Goal: Task Accomplishment & Management: Manage account settings

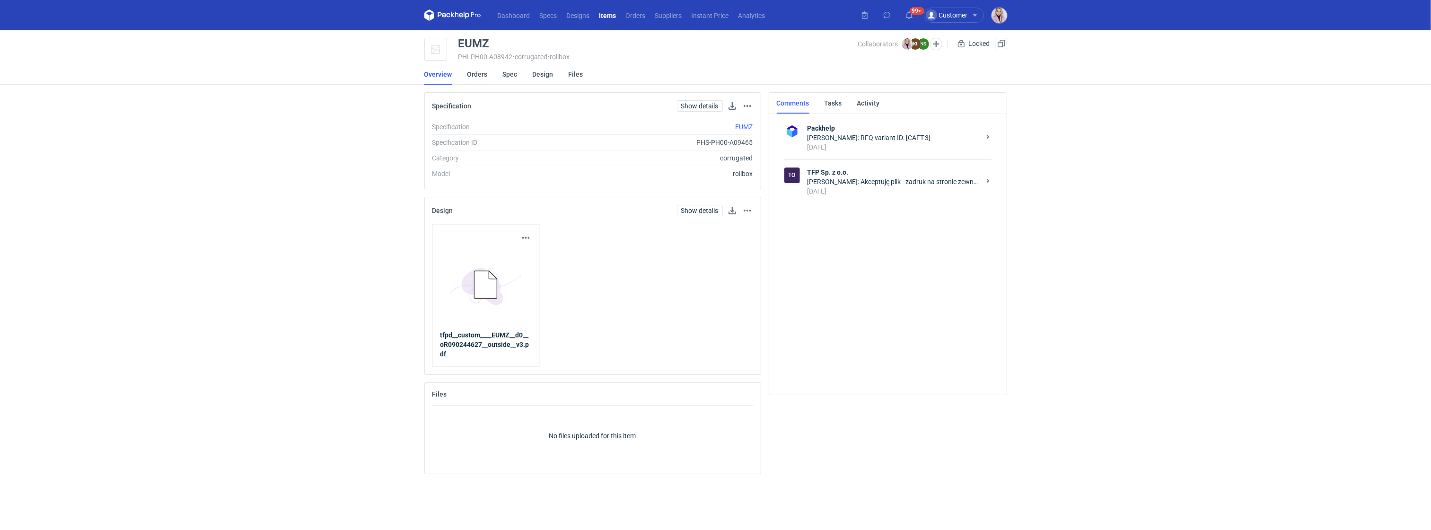
click at [474, 76] on link "Orders" at bounding box center [477, 74] width 20 height 21
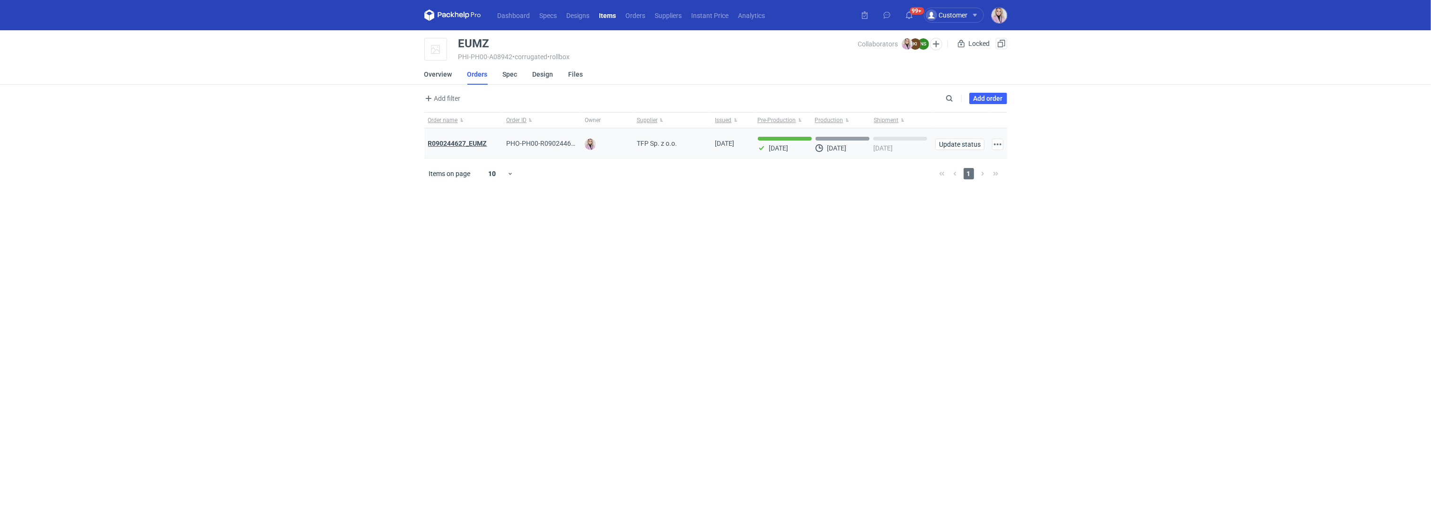
click at [445, 143] on strong "R090244627_EUMZ" at bounding box center [457, 144] width 59 height 8
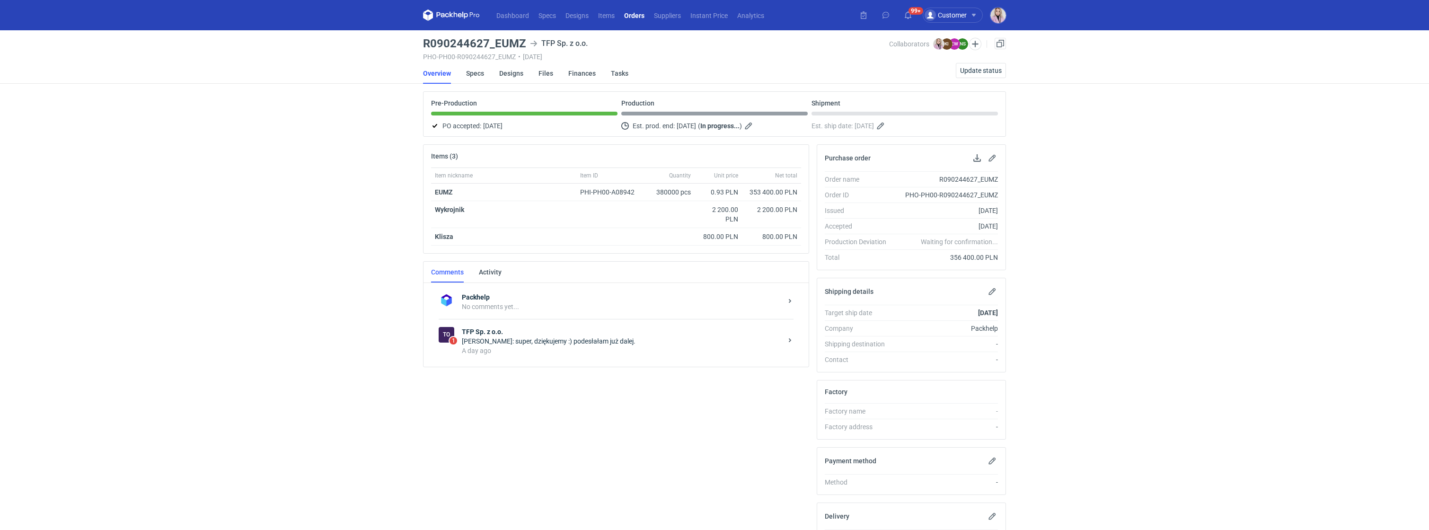
click at [548, 348] on div "A day ago" at bounding box center [622, 350] width 320 height 9
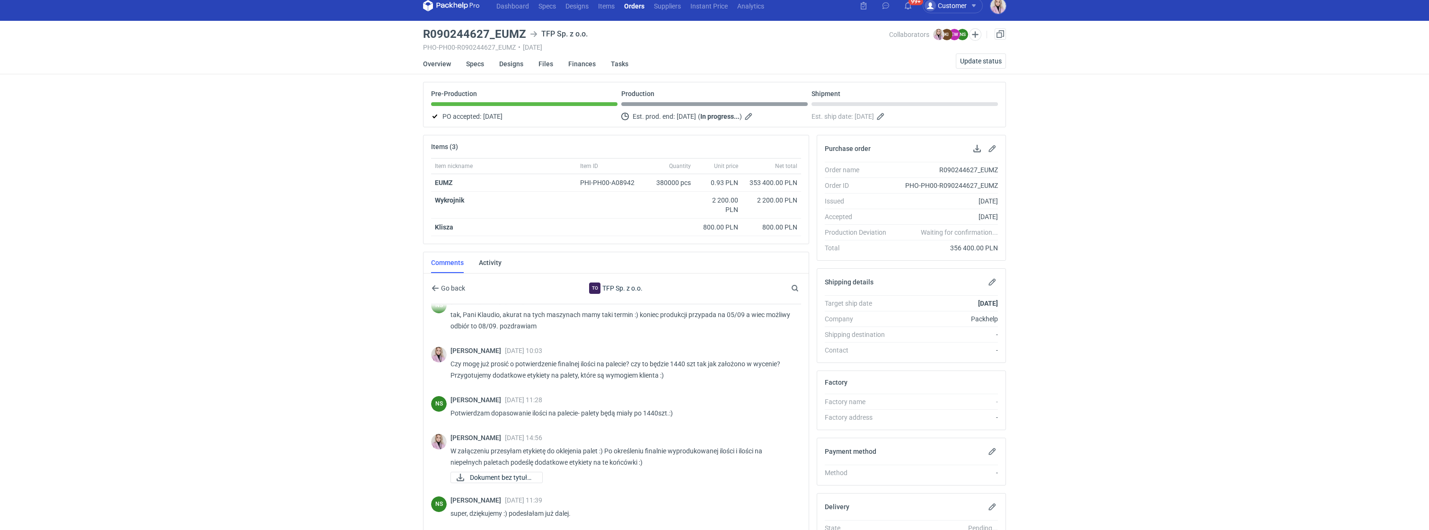
scroll to position [260, 0]
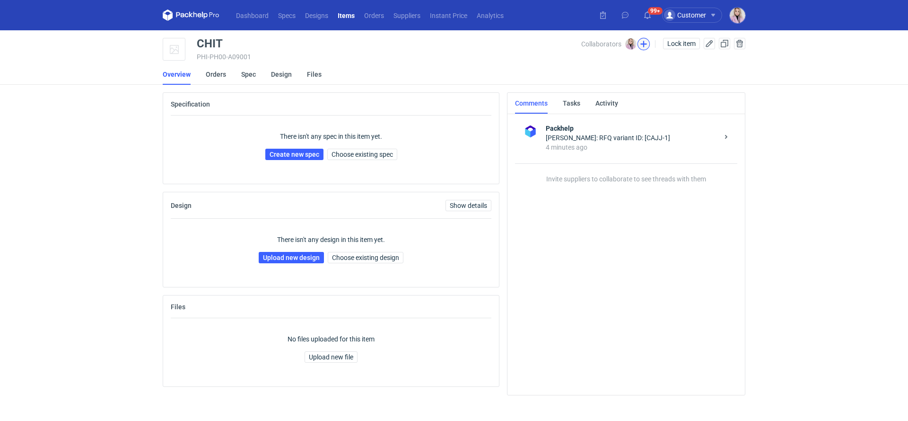
click at [645, 44] on button "button" at bounding box center [644, 44] width 12 height 12
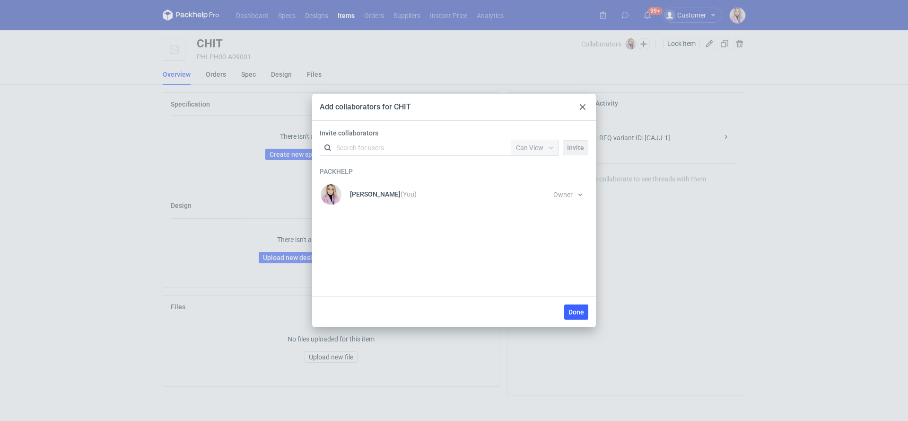
click at [427, 146] on div "Search for users" at bounding box center [414, 147] width 165 height 13
type input "tuby"
click at [363, 169] on div "Ewa Mroczkowska • Tuby.com.pl" at bounding box center [395, 170] width 105 height 9
click at [534, 149] on span "Can View" at bounding box center [529, 148] width 27 height 8
click at [533, 188] on span "Can Edit" at bounding box center [532, 183] width 25 height 9
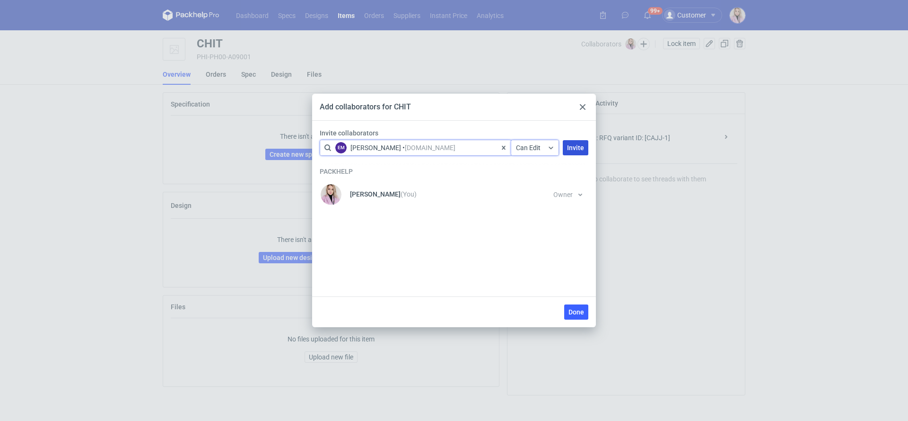
click at [567, 146] on button "Invite" at bounding box center [576, 147] width 26 height 15
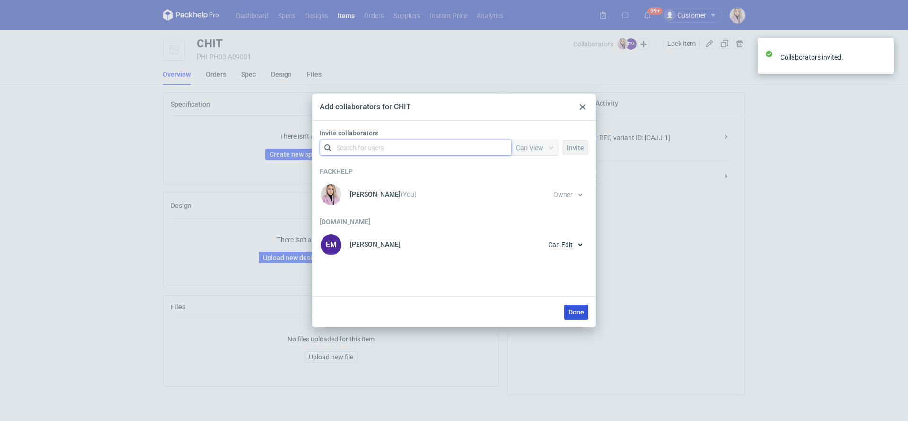
click at [579, 316] on button "Done" at bounding box center [576, 311] width 24 height 15
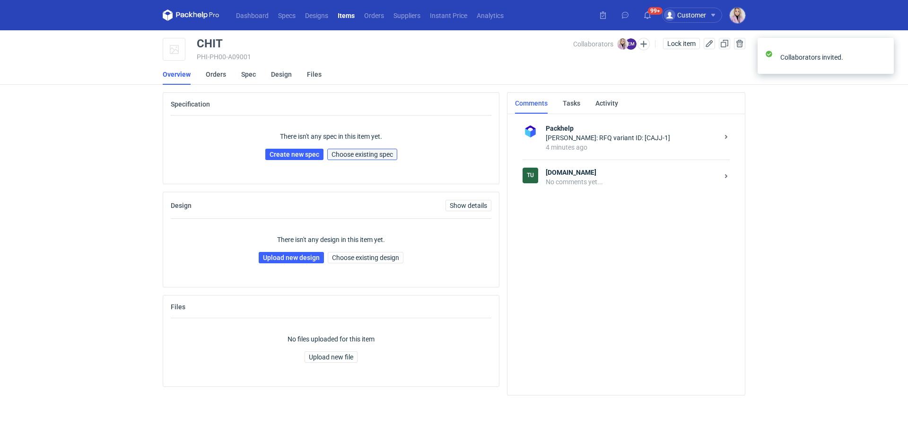
click at [369, 152] on span "Choose existing spec" at bounding box center [362, 154] width 61 height 7
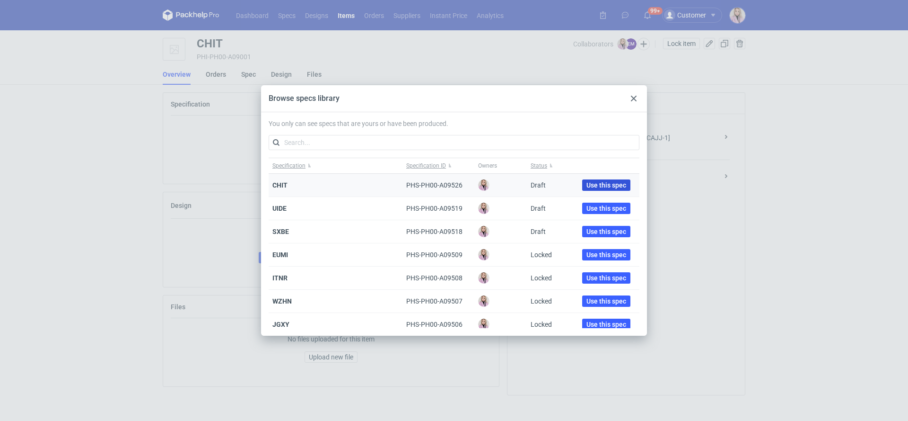
click at [590, 182] on span "Use this spec" at bounding box center [607, 185] width 40 height 7
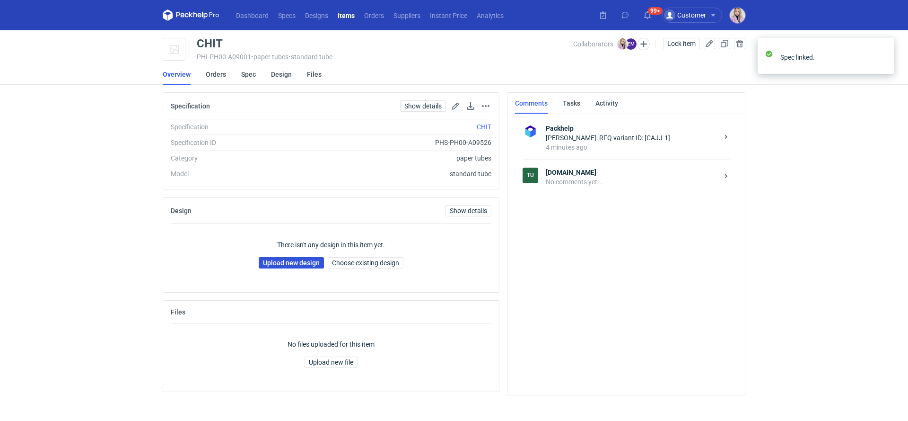
click at [268, 263] on link "Upload new design" at bounding box center [291, 262] width 65 height 11
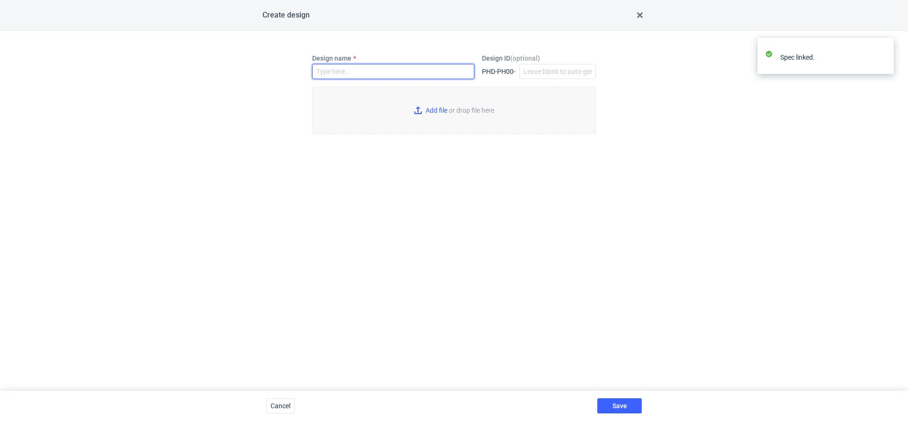
click at [353, 78] on input "Design name" at bounding box center [393, 71] width 162 height 15
paste input "CHIT"
type input "CHIT"
click at [414, 117] on input "Add file or drop file here" at bounding box center [454, 110] width 284 height 47
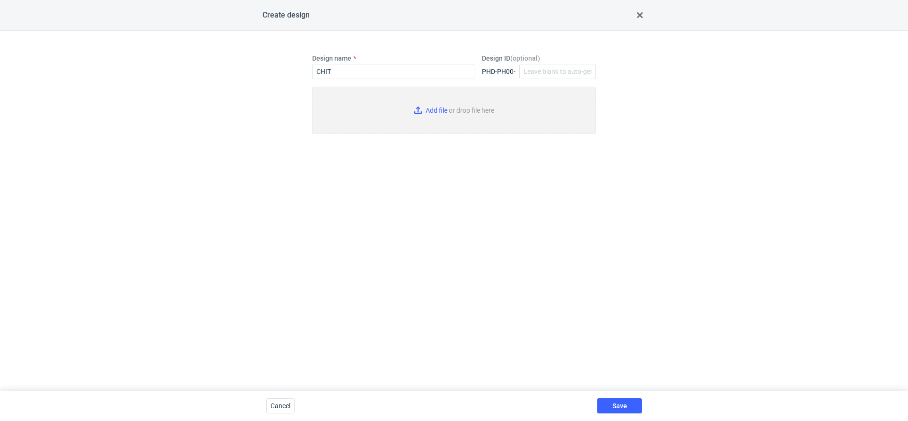
click at [436, 107] on input "Add file or drop file here" at bounding box center [454, 110] width 284 height 47
click at [433, 111] on input "Add file or drop file here" at bounding box center [454, 110] width 284 height 47
click at [411, 215] on div "Design name CHIT Design ID ( optional ) PHD-PH00- Add file or drop file here" at bounding box center [454, 210] width 284 height 314
click at [429, 107] on input "Add file or drop file here" at bounding box center [454, 110] width 284 height 47
type input "C:\fakepath\tkj__custom____CHIT__d0__oR446793271.pdf"
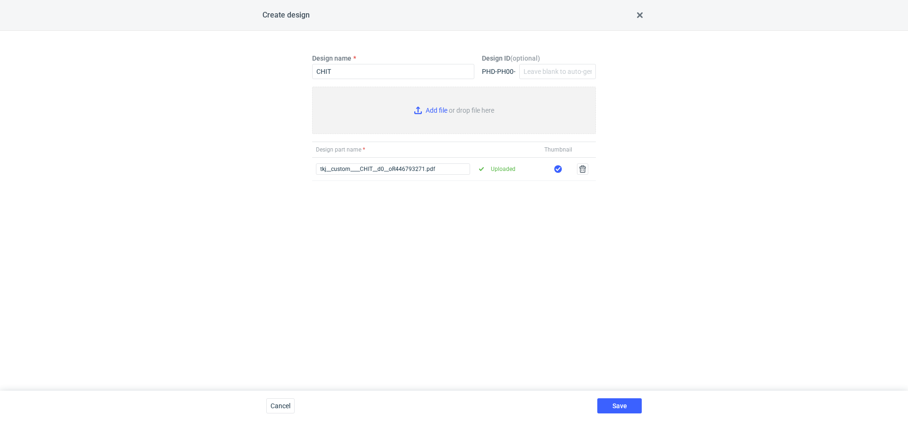
type input "C:\fakepath\tkj__custom____CHIT__d0__oR446793271__UV_spot_gloss.pdf"
click at [613, 405] on span "Save" at bounding box center [620, 405] width 15 height 7
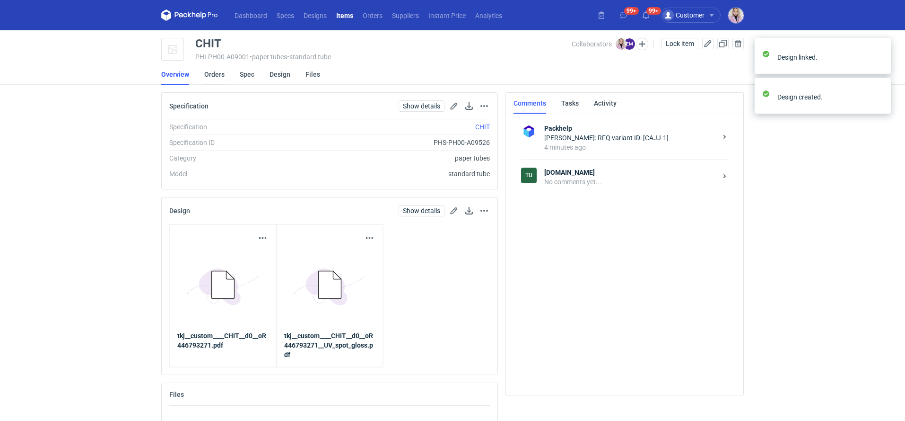
click at [214, 78] on link "Orders" at bounding box center [214, 74] width 20 height 21
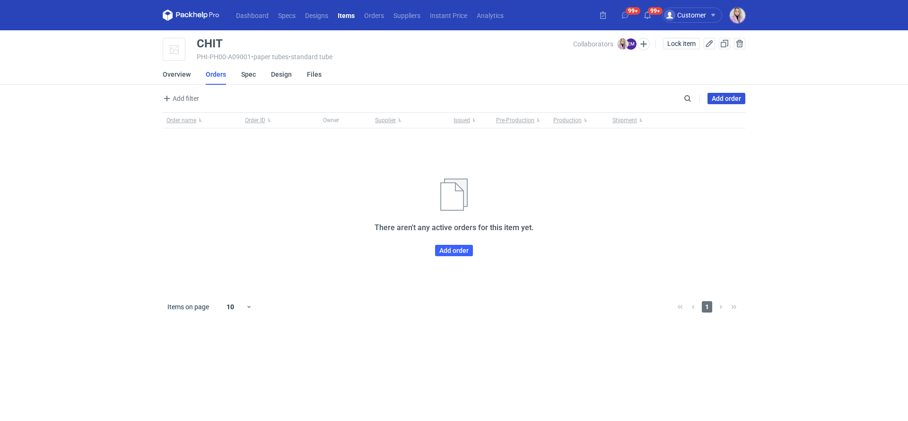
click at [728, 98] on link "Add order" at bounding box center [727, 98] width 38 height 11
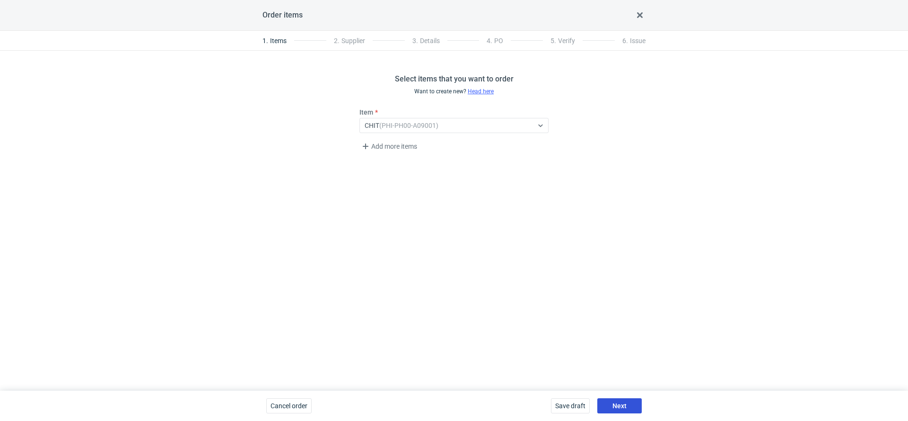
click at [620, 408] on span "Next" at bounding box center [620, 405] width 14 height 7
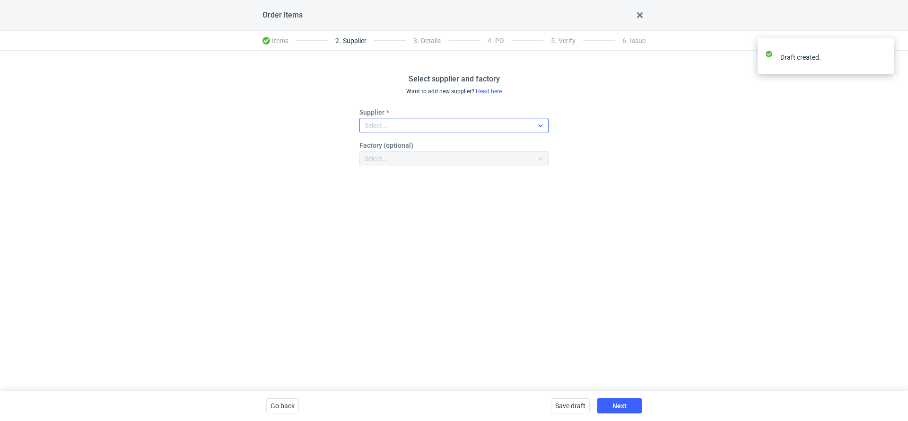
click at [416, 129] on div "Select..." at bounding box center [446, 125] width 173 height 13
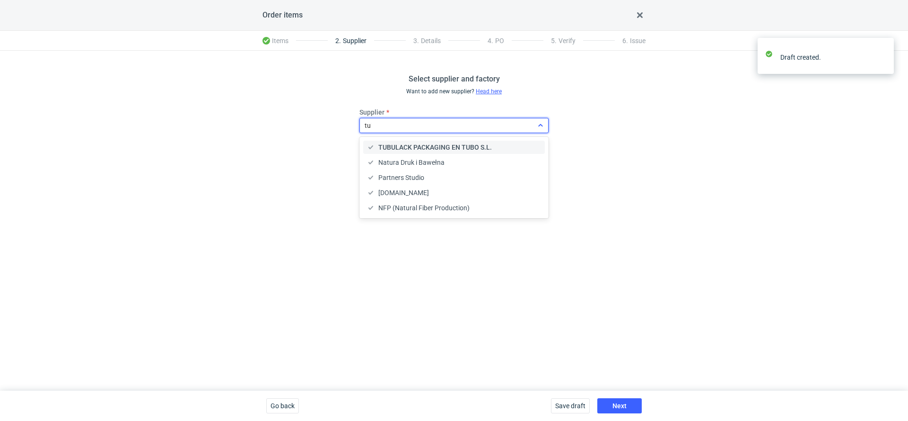
type input "tuby"
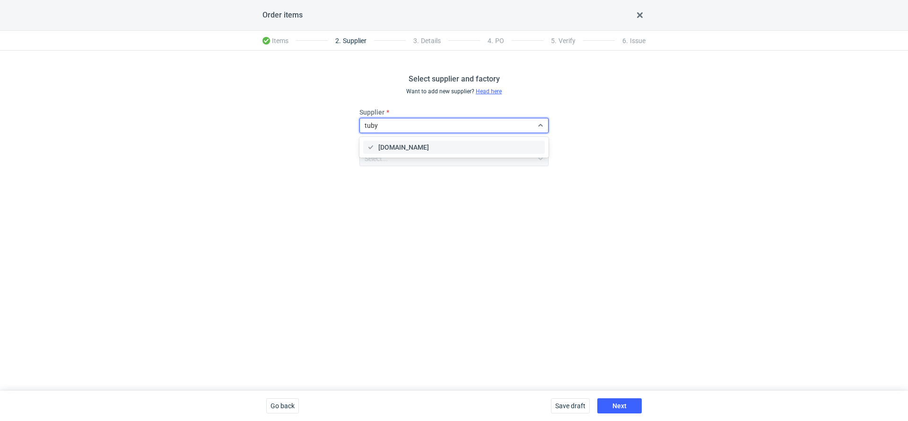
click at [409, 148] on span "Tuby.com.pl" at bounding box center [403, 146] width 51 height 9
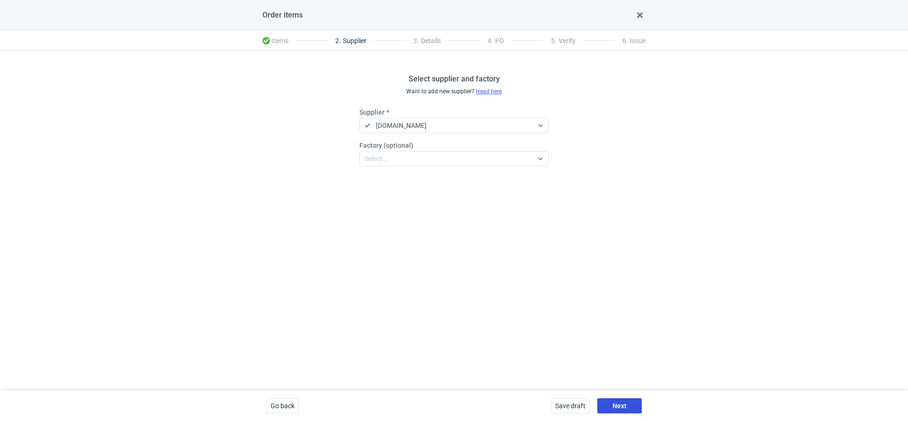
click at [613, 405] on span "Next" at bounding box center [620, 405] width 14 height 7
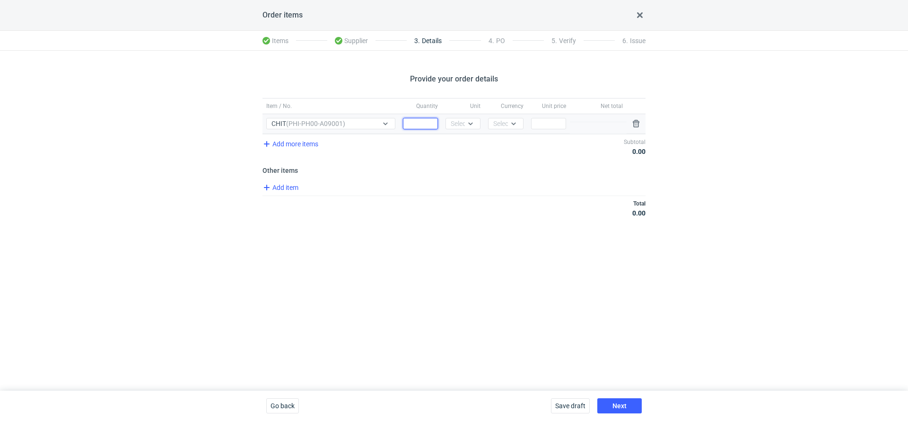
click at [433, 119] on input "Quantity" at bounding box center [420, 123] width 35 height 11
type input "2000"
click at [484, 119] on div "Unit Select..." at bounding box center [463, 123] width 43 height 19
click at [466, 123] on div at bounding box center [470, 124] width 11 height 8
click at [466, 144] on div "pcs" at bounding box center [463, 142] width 20 height 9
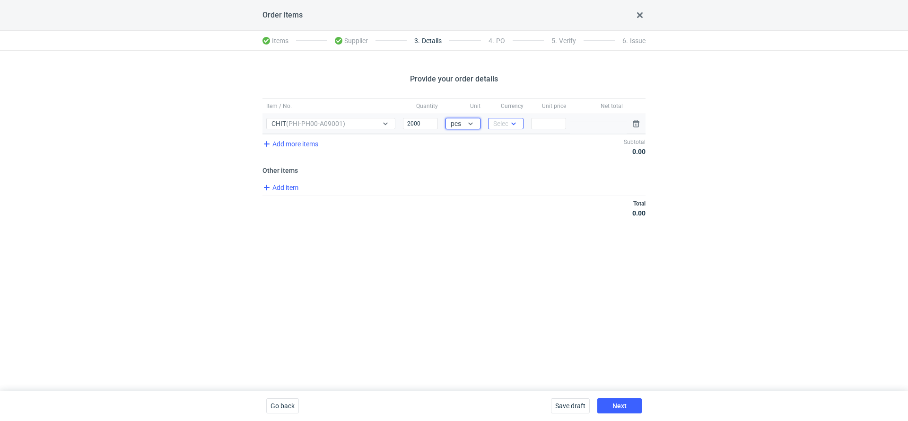
click at [498, 128] on div "Select..." at bounding box center [505, 123] width 35 height 11
click at [498, 144] on span "PLN" at bounding box center [502, 142] width 13 height 9
click at [538, 121] on input "Price" at bounding box center [548, 123] width 35 height 11
type input "4"
type input "4.59"
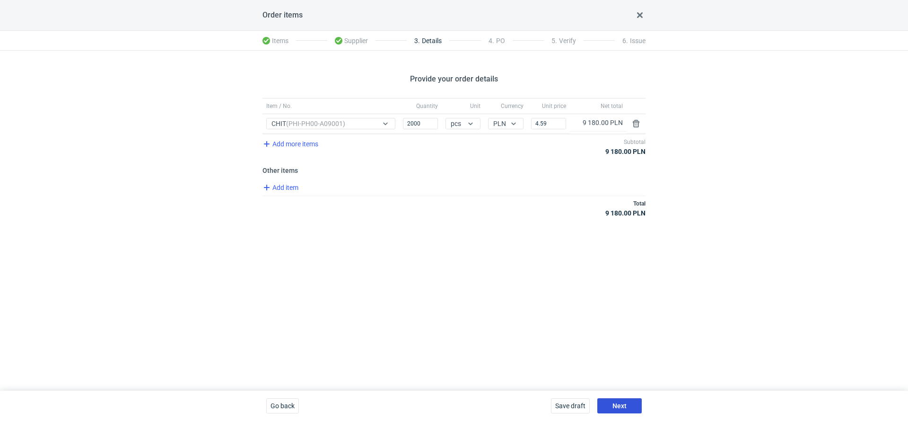
click at [610, 403] on button "Next" at bounding box center [619, 405] width 44 height 15
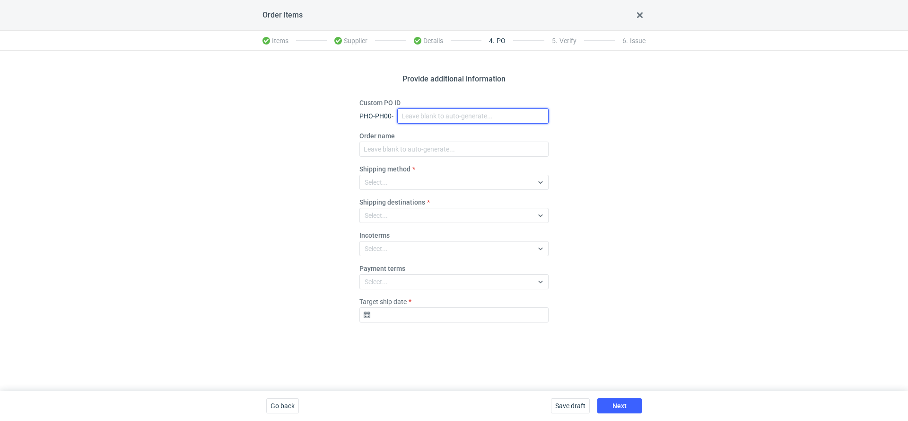
click at [445, 120] on input "Custom PO ID" at bounding box center [472, 115] width 151 height 15
paste input "R446793271_CHIT"
type input "R446793271_CHIT"
click at [423, 158] on fieldset "Custom PO ID PHO-PH00- R446793271_CHIT Order name Shipping method Select... Shi…" at bounding box center [454, 214] width 189 height 232
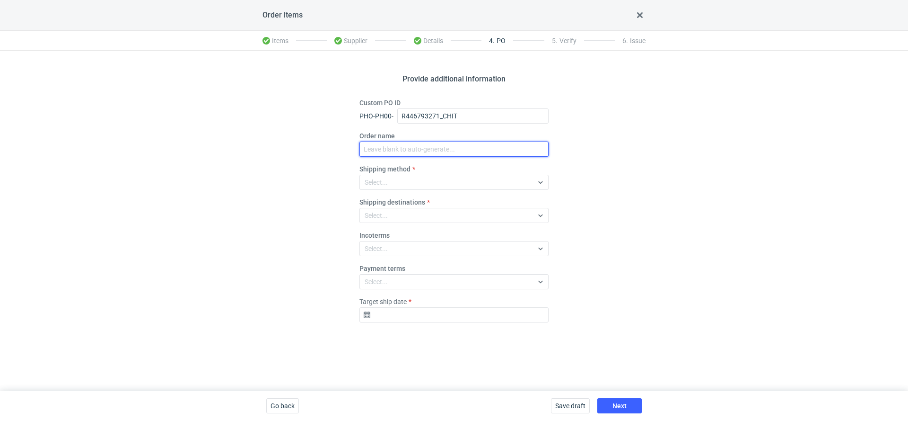
click at [417, 150] on input "Order name" at bounding box center [454, 148] width 189 height 15
paste input "R446793271_CHIT"
type input "R446793271_CHIT"
click at [390, 185] on div "Select..." at bounding box center [446, 182] width 173 height 13
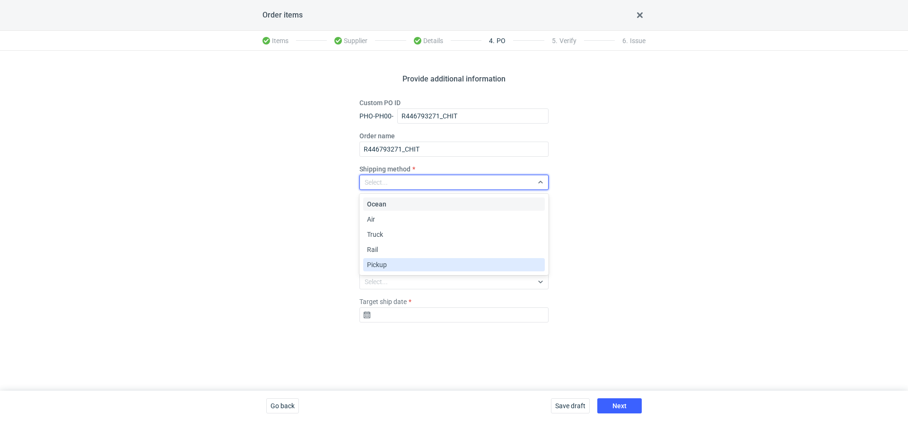
click at [393, 263] on div "Pickup" at bounding box center [454, 264] width 174 height 9
click at [390, 228] on fieldset "Custom PO ID PHO-PH00- R446793271_CHIT Order name R446793271_CHIT Shipping meth…" at bounding box center [454, 214] width 189 height 232
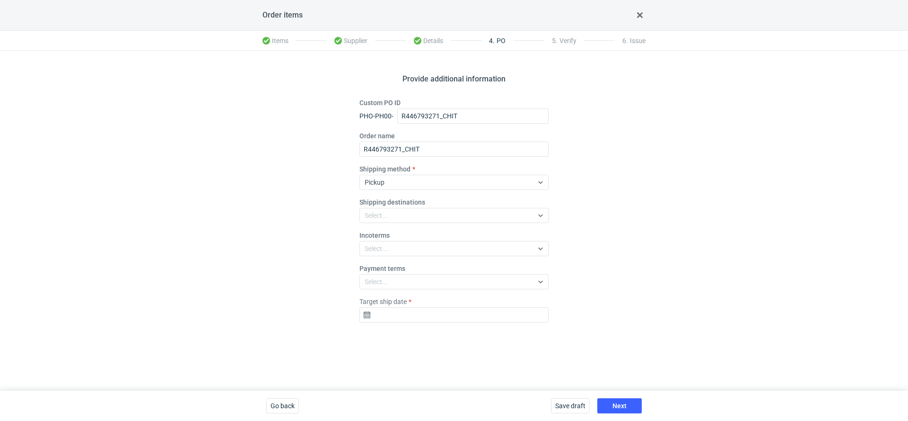
click at [390, 223] on fieldset "Custom PO ID PHO-PH00- R446793271_CHIT Order name R446793271_CHIT Shipping meth…" at bounding box center [454, 214] width 189 height 232
click at [390, 255] on div "Select..." at bounding box center [446, 248] width 173 height 13
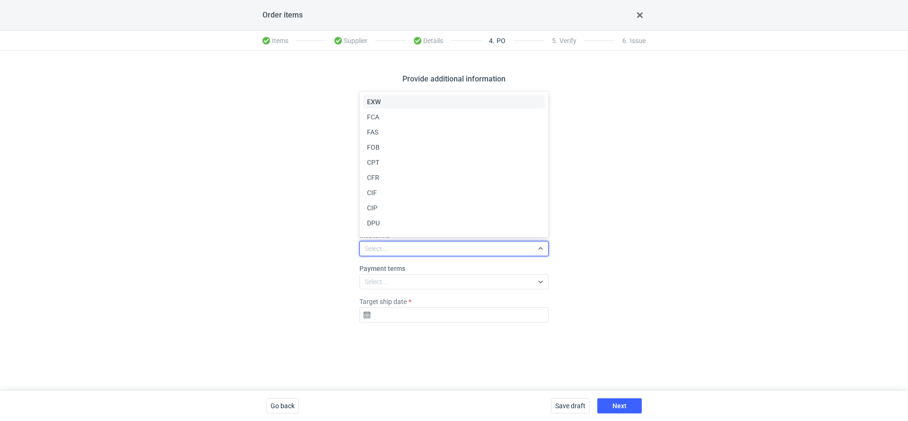
click at [377, 99] on span "EXW" at bounding box center [374, 101] width 14 height 9
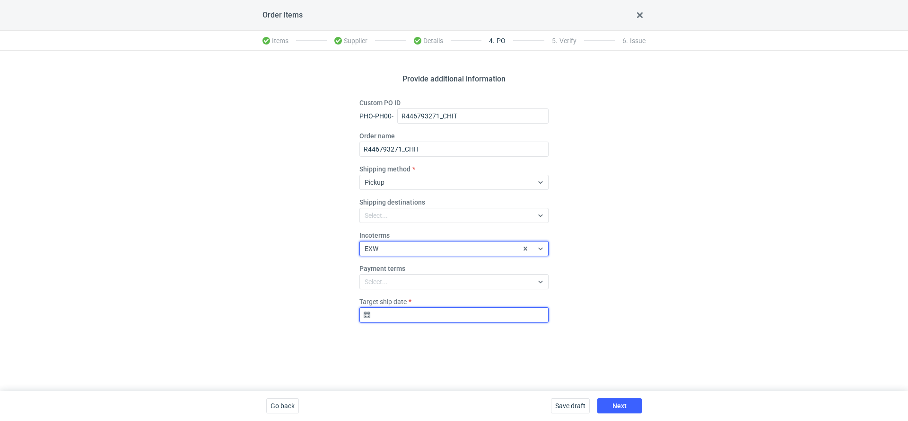
click at [407, 318] on input "Target ship date" at bounding box center [454, 314] width 189 height 15
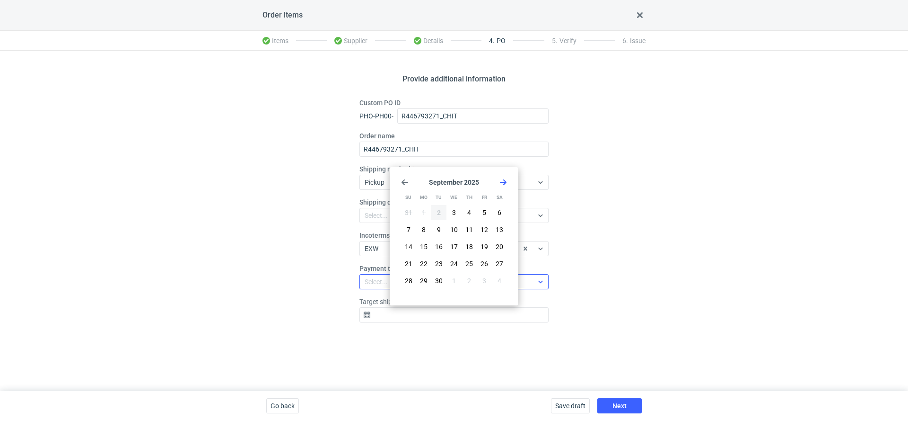
click at [438, 283] on span "30" at bounding box center [439, 280] width 8 height 9
type input "2025-09-30"
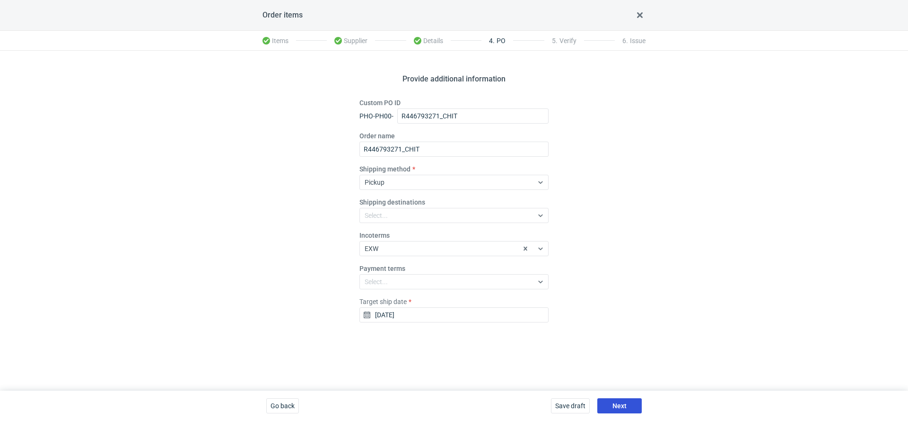
click at [611, 406] on button "Next" at bounding box center [619, 405] width 44 height 15
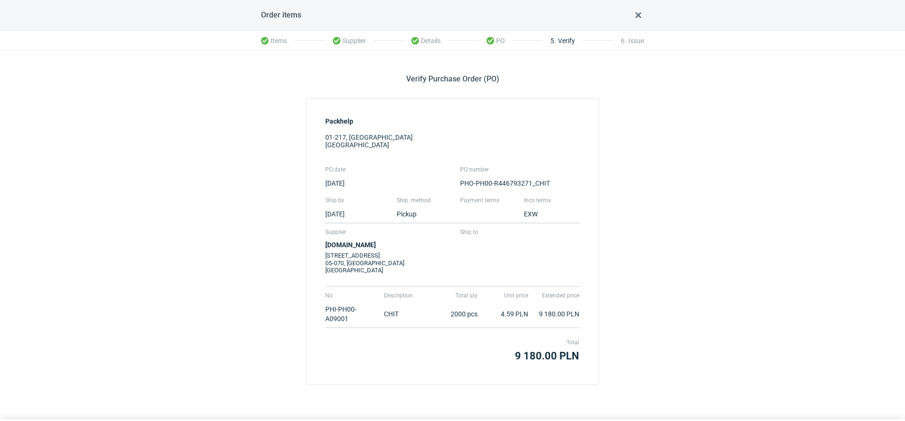
scroll to position [28, 0]
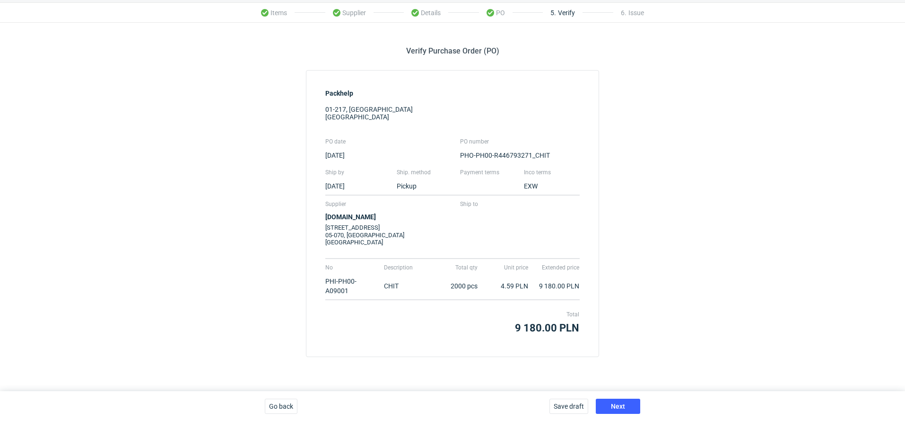
click at [626, 415] on div "Save draft Next" at bounding box center [595, 406] width 98 height 30
click at [625, 410] on button "Next" at bounding box center [618, 405] width 44 height 15
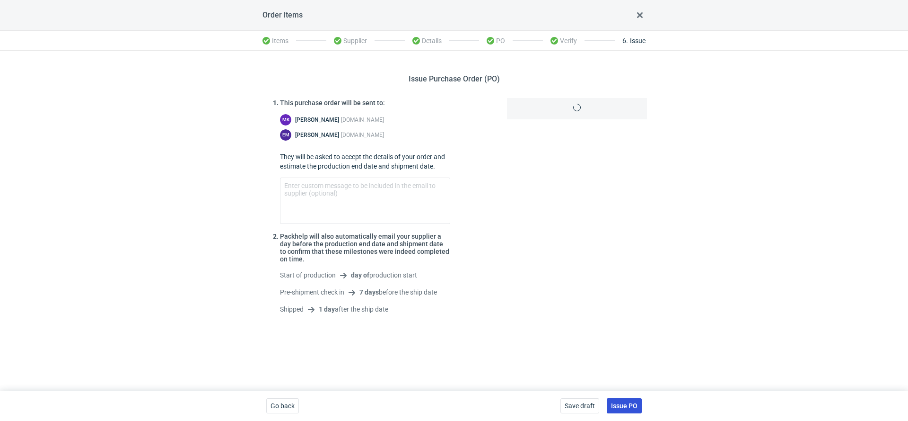
click at [627, 407] on span "Issue PO" at bounding box center [624, 405] width 26 height 7
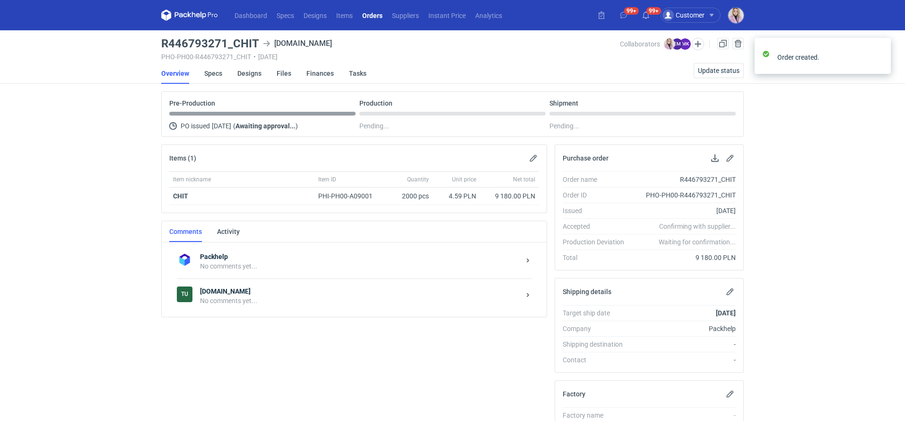
click at [321, 289] on strong "Tuby.com.pl" at bounding box center [360, 290] width 320 height 9
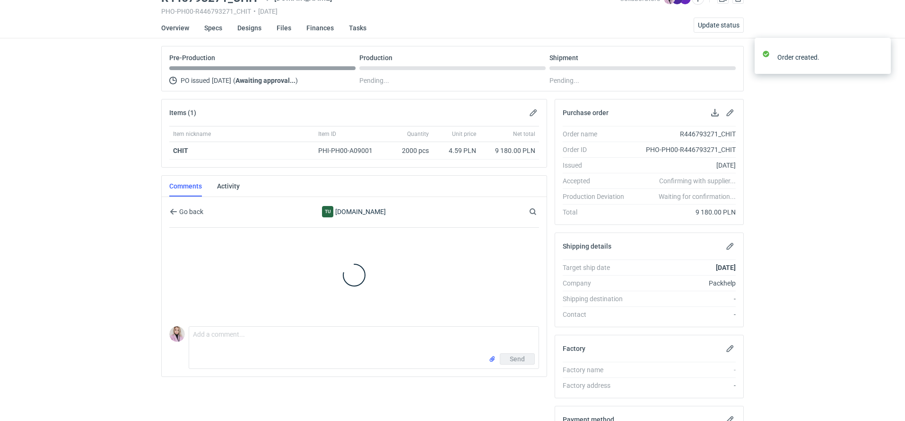
scroll to position [101, 0]
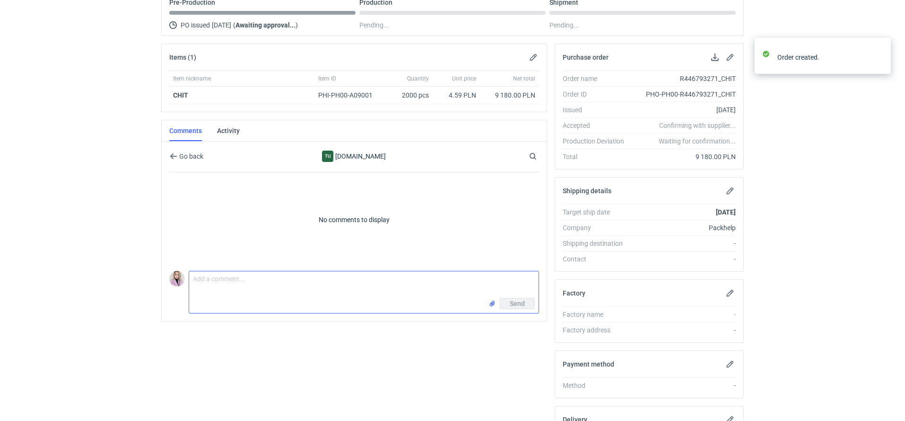
click at [244, 282] on textarea "Comment message" at bounding box center [364, 284] width 350 height 26
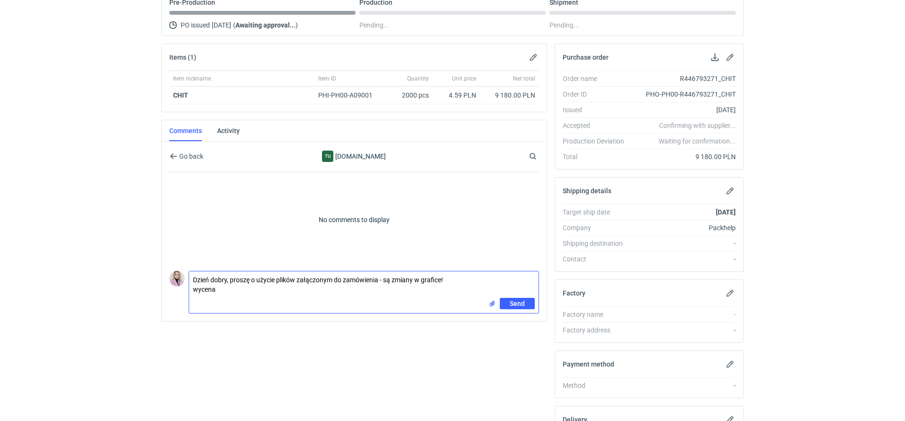
paste textarea "CAJJ-1"
click at [193, 298] on textarea "Dzień dobry, proszę o użycie plików załączonym do zamówienia - są zmiany w graf…" at bounding box center [364, 287] width 350 height 33
type textarea "Dzień dobry, proszę o użycie plików załączonym do zamówienia - są zmiany w graf…"
click at [510, 308] on span "Send" at bounding box center [517, 309] width 15 height 7
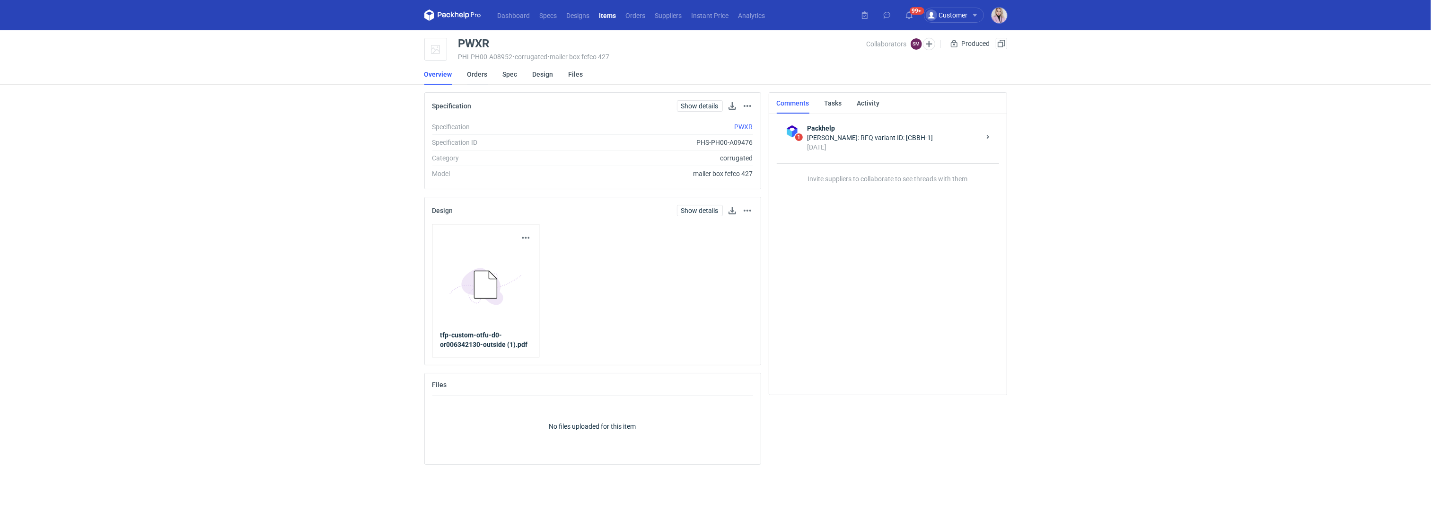
click at [479, 76] on link "Orders" at bounding box center [477, 74] width 20 height 21
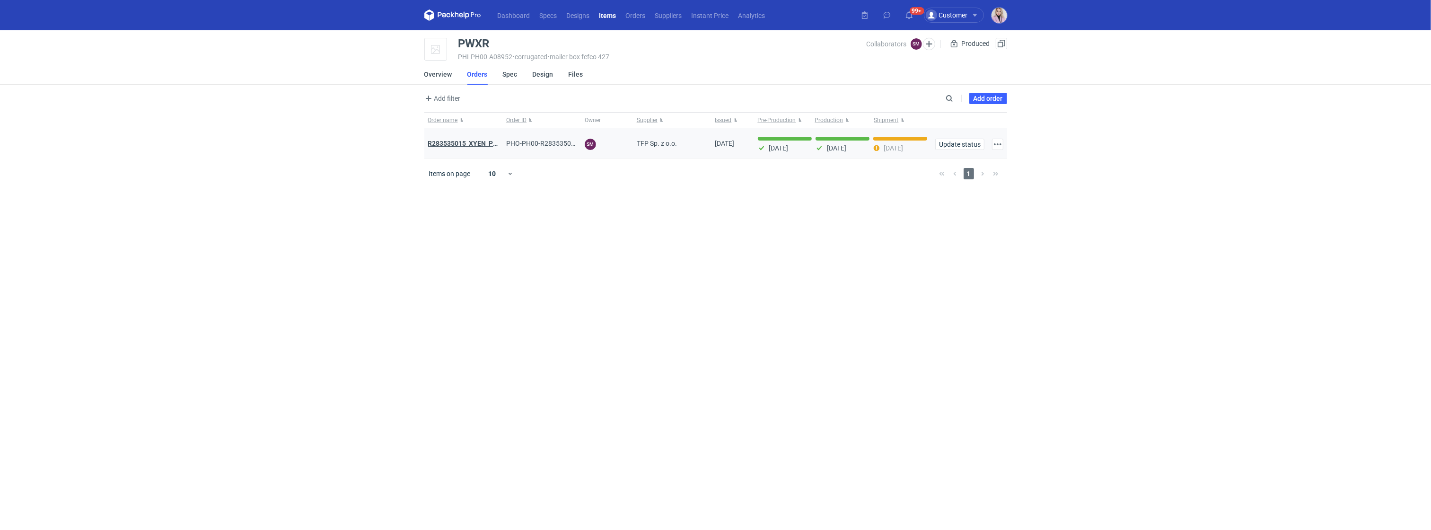
click at [461, 143] on strong "R283535015_XYEN_PWXR" at bounding box center [467, 144] width 79 height 8
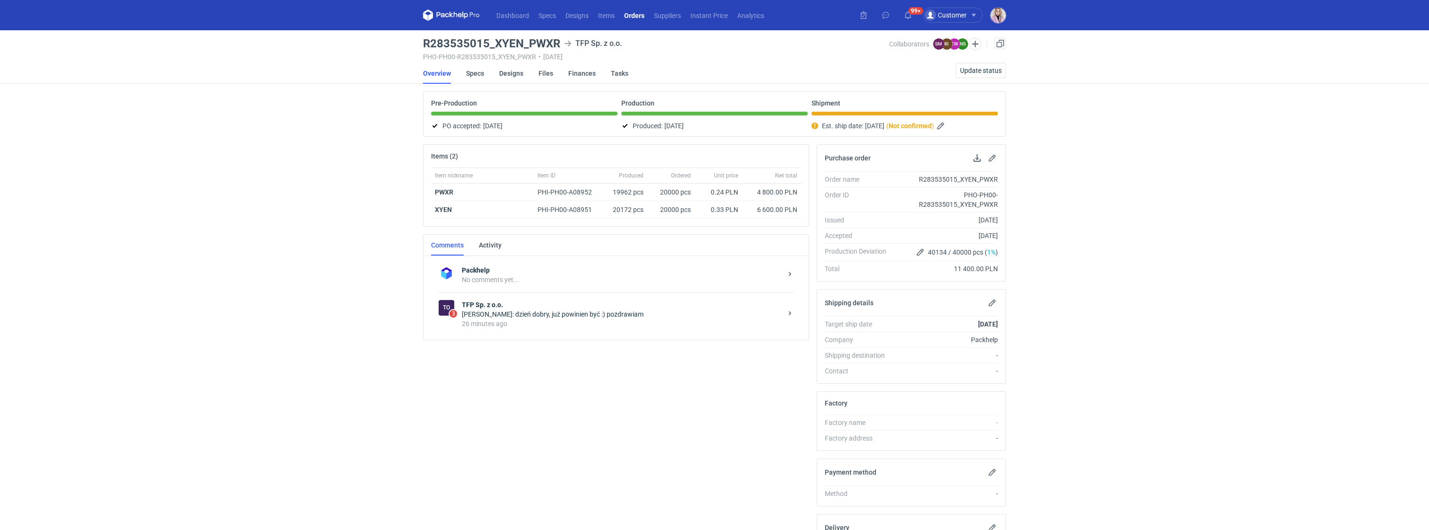
click at [559, 326] on div "26 minutes ago" at bounding box center [622, 323] width 320 height 9
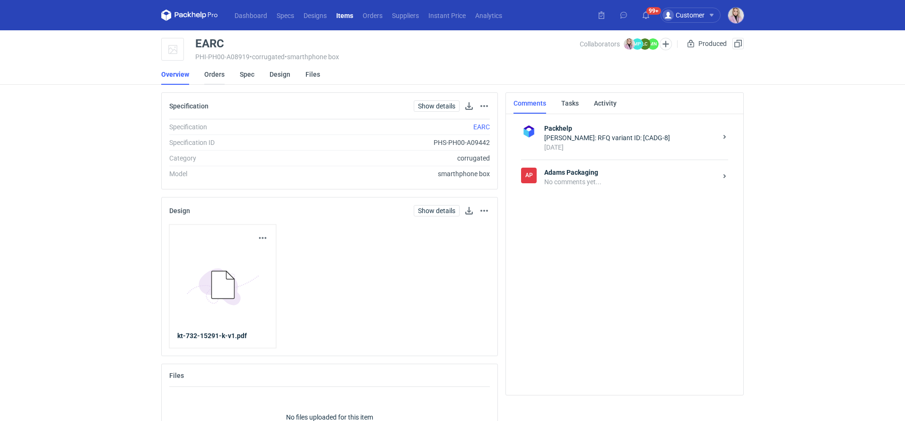
click at [212, 73] on link "Orders" at bounding box center [214, 74] width 20 height 21
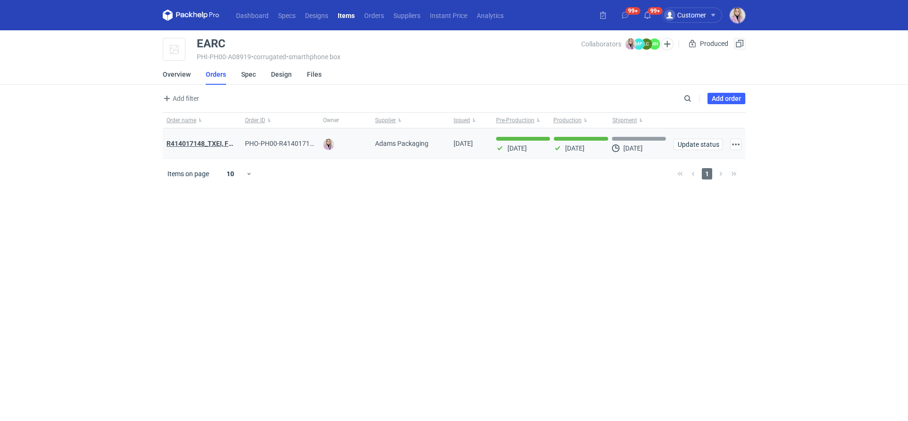
click at [189, 143] on strong "R414017148_TXEI, FODU, EARC" at bounding box center [214, 144] width 95 height 8
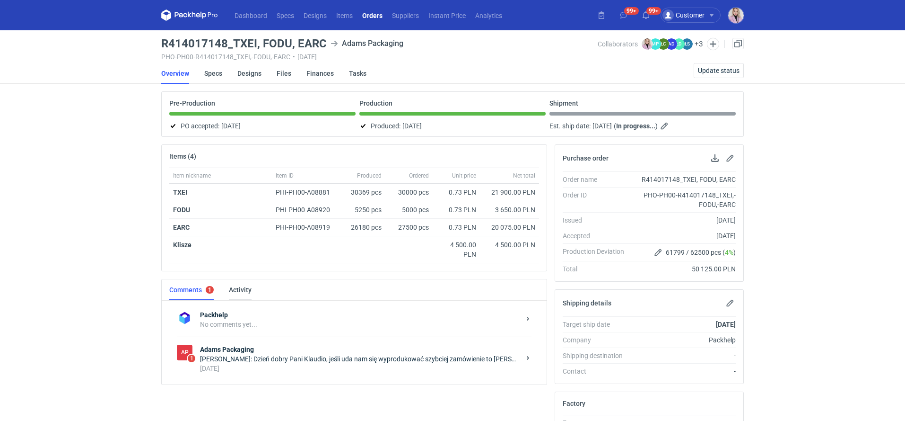
click at [246, 290] on link "Activity" at bounding box center [240, 289] width 23 height 21
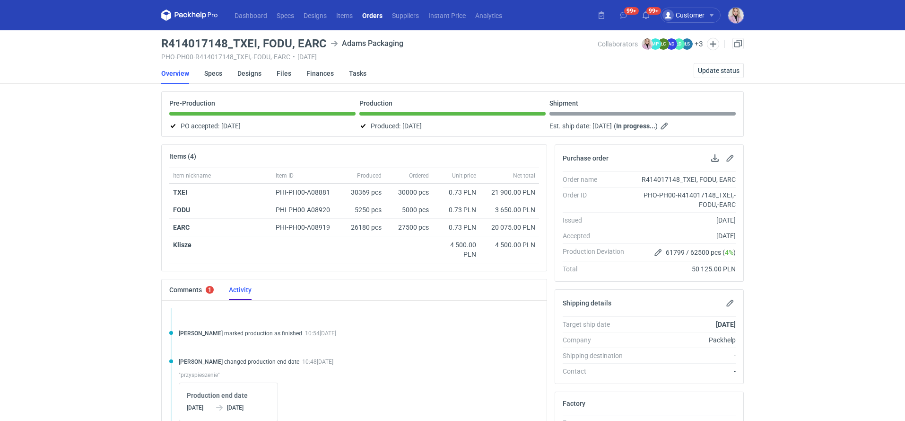
scroll to position [4, 0]
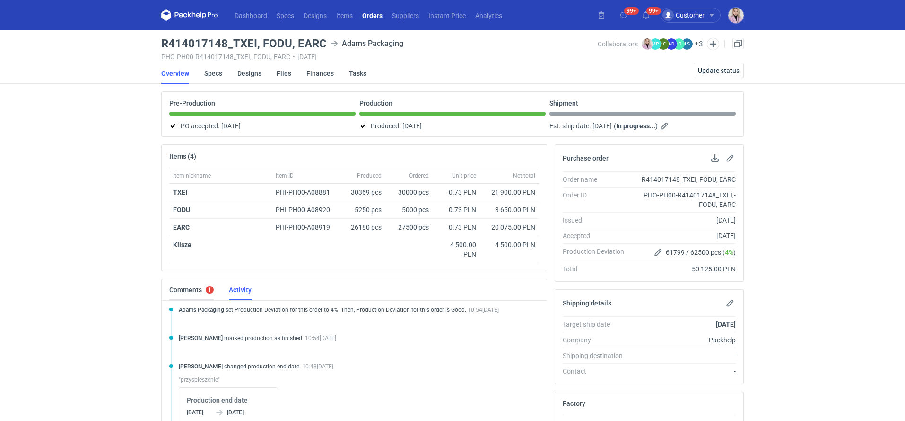
click at [180, 286] on link "Comments 1" at bounding box center [191, 289] width 44 height 21
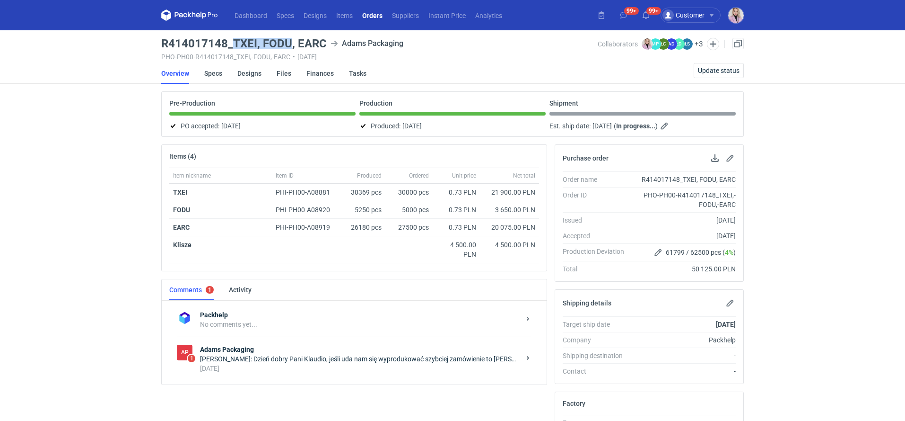
drag, startPoint x: 291, startPoint y: 40, endPoint x: 235, endPoint y: 38, distance: 56.3
click at [232, 42] on h3 "R414017148_TXEI, FODU, EARC" at bounding box center [244, 43] width 166 height 11
copy h3 "TXEI, FODU"
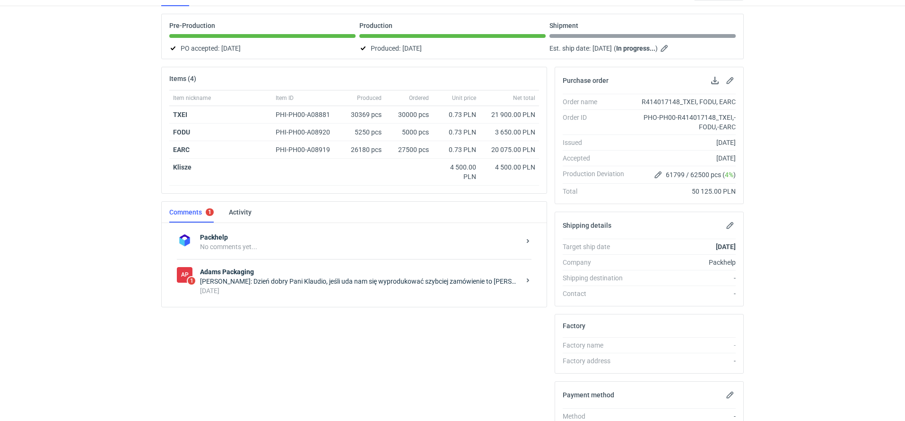
click at [283, 280] on div "Małgorzata Nowotna: Dzień dobry Pani Klaudio, jeśli uda nam się wyprodukować sz…" at bounding box center [360, 280] width 320 height 9
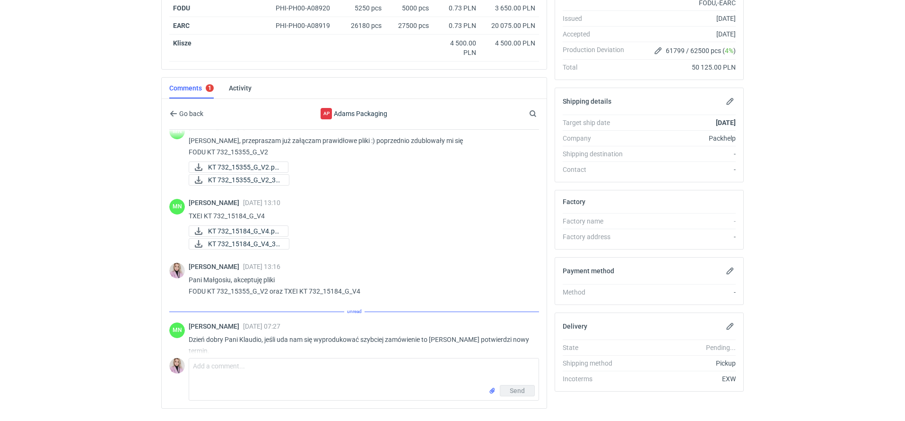
scroll to position [224, 0]
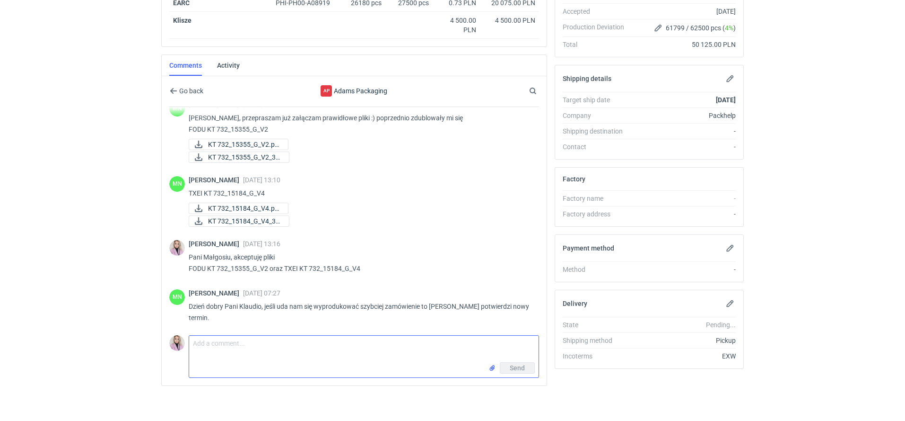
click at [253, 342] on textarea "Comment message" at bounding box center [364, 348] width 350 height 26
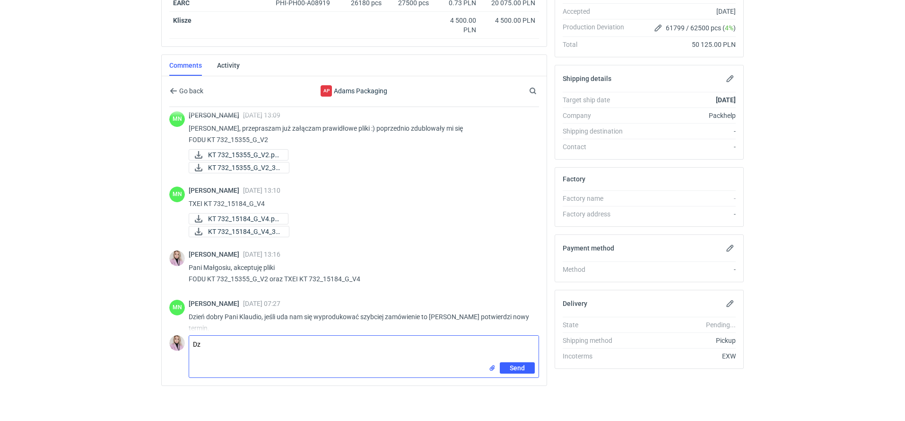
type textarea "D"
paste textarea "TXEI, FODU"
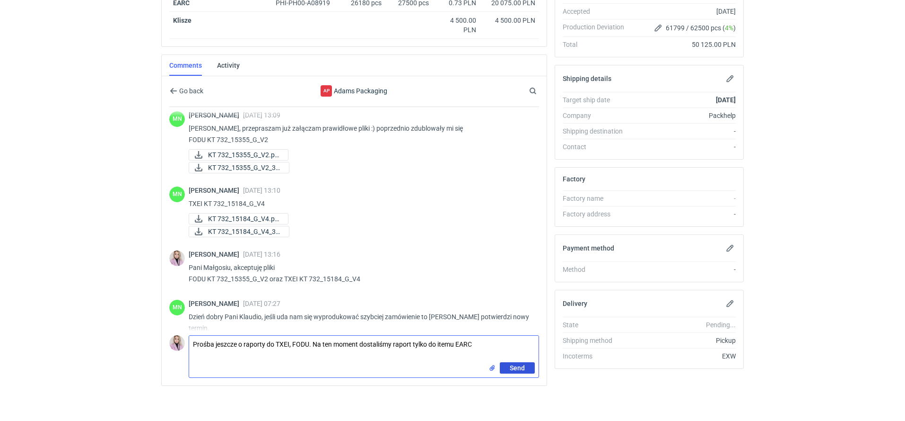
type textarea "Prośba jeszcze o raporty do TXEI, FODU. Na ten moment dostaliśmy raport tylko d…"
click at [525, 369] on button "Send" at bounding box center [517, 367] width 35 height 11
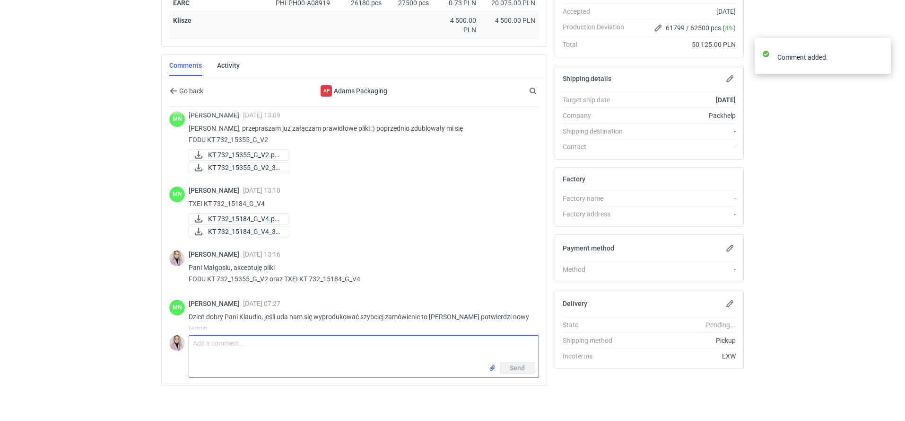
scroll to position [587, 0]
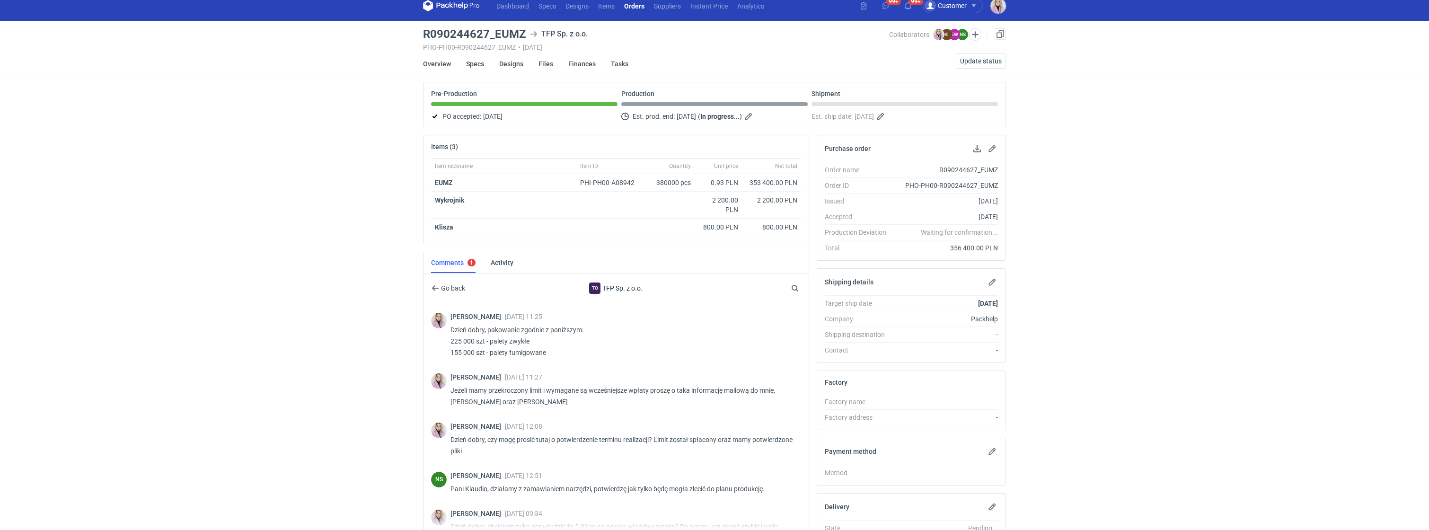
scroll to position [260, 0]
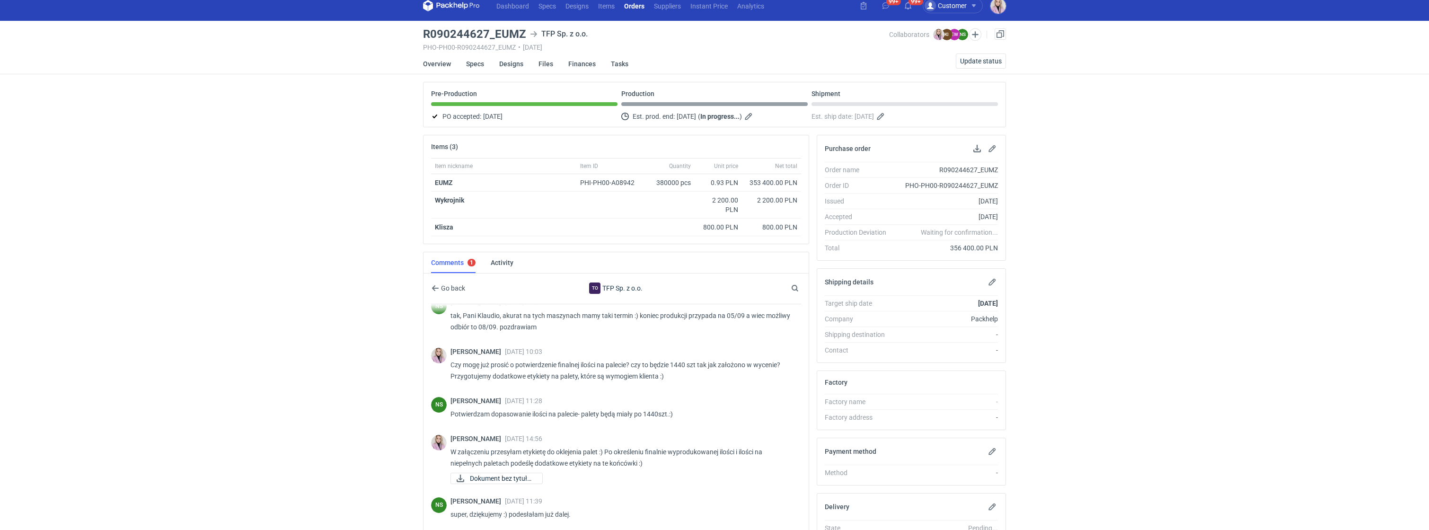
click at [639, 5] on link "Orders" at bounding box center [634, 5] width 30 height 11
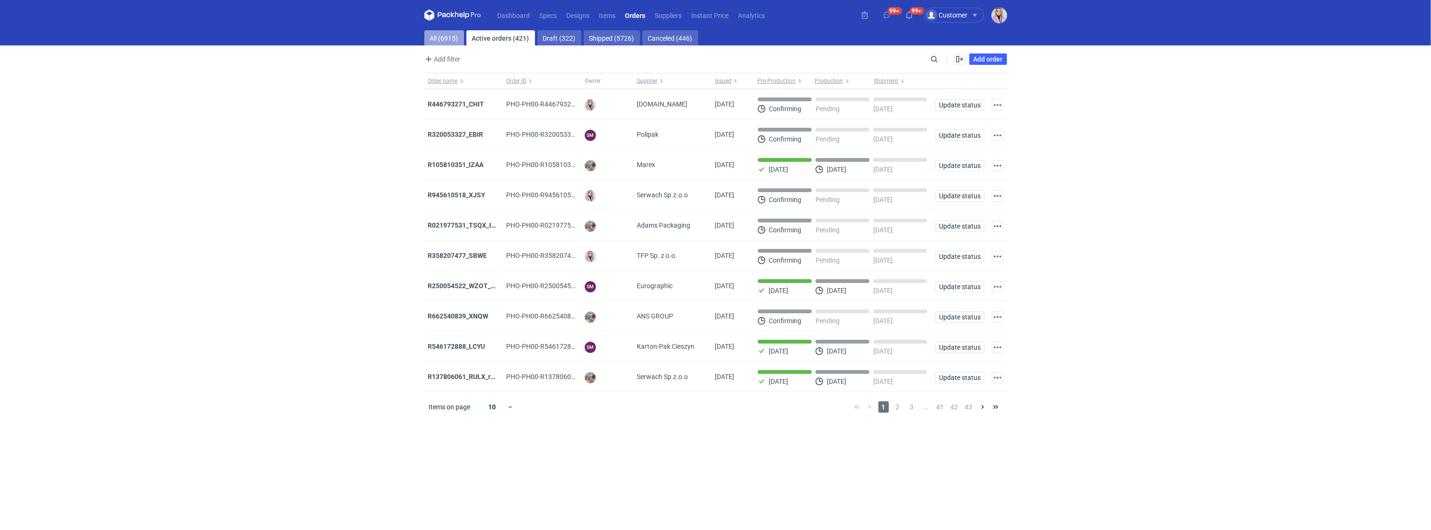
click at [442, 36] on link "All (6915)" at bounding box center [444, 37] width 40 height 15
click at [931, 65] on div at bounding box center [893, 58] width 94 height 11
type input "lark"
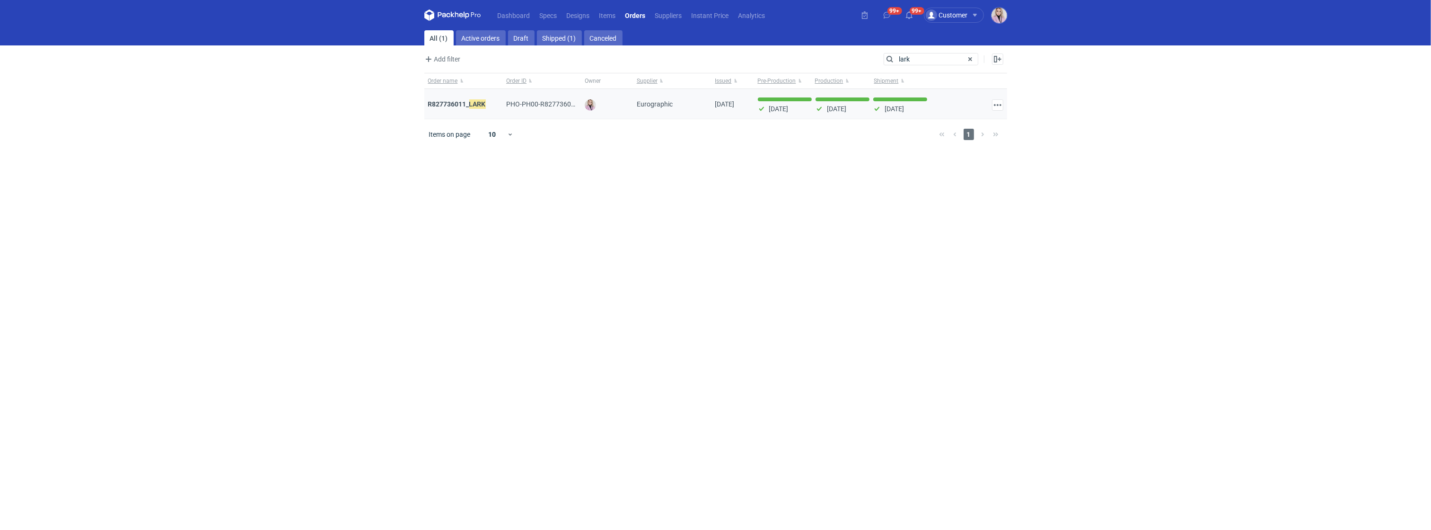
click at [465, 97] on div "R827736011_ LARK" at bounding box center [463, 104] width 79 height 30
click at [460, 103] on strong "R827736011_ LARK" at bounding box center [457, 104] width 58 height 10
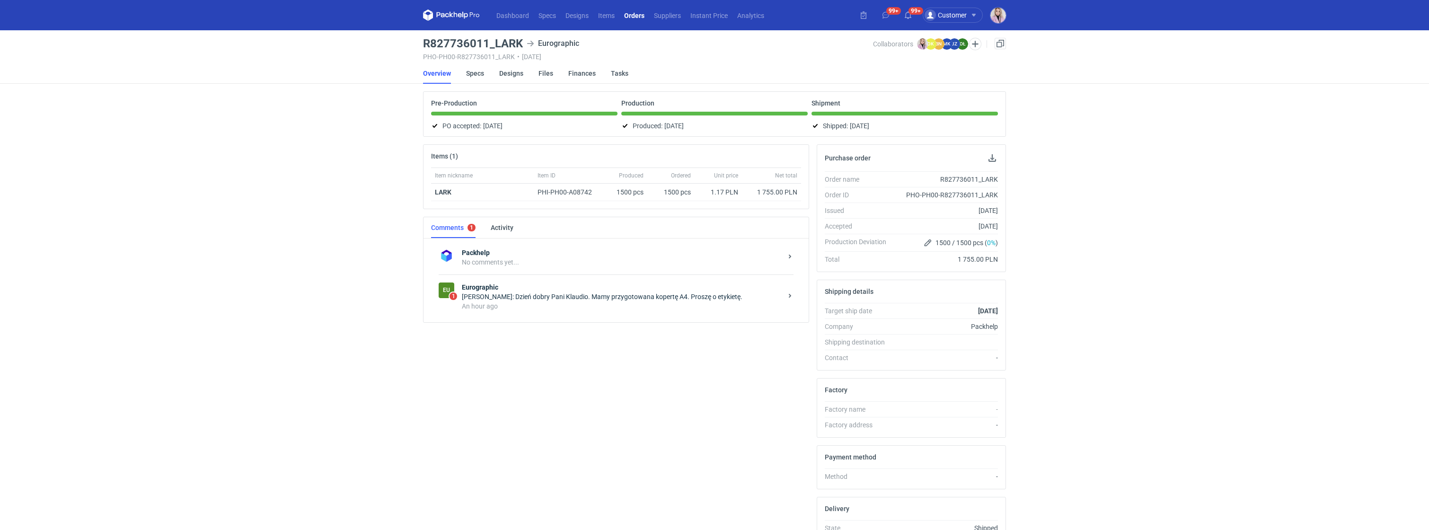
click at [513, 305] on div "An hour ago" at bounding box center [622, 305] width 320 height 9
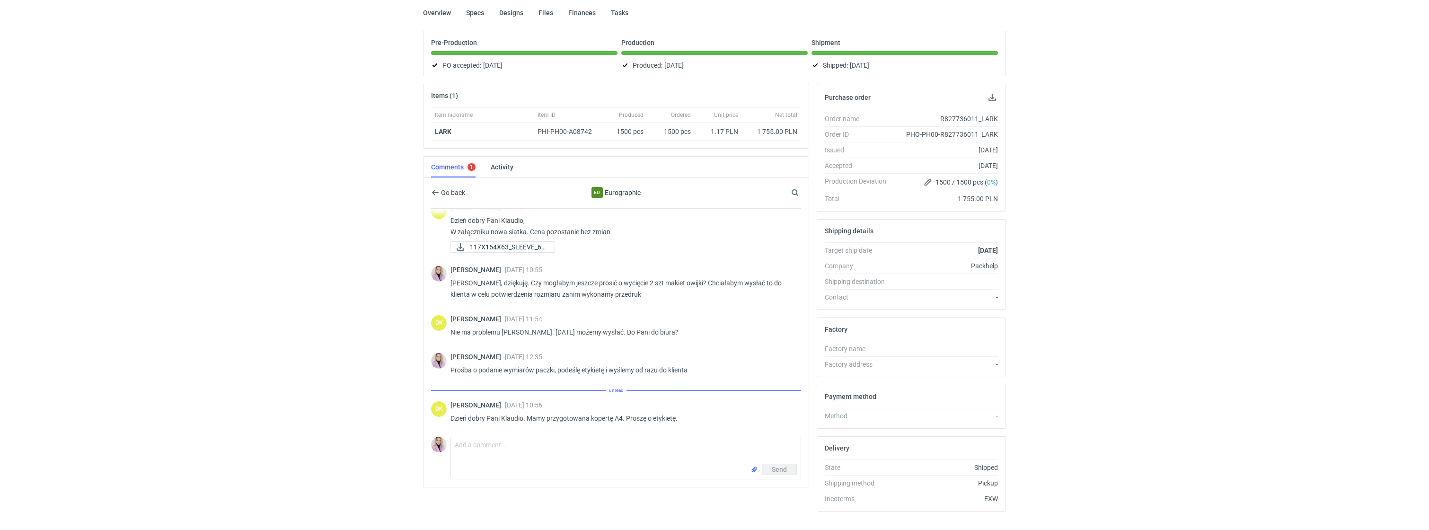
scroll to position [72, 0]
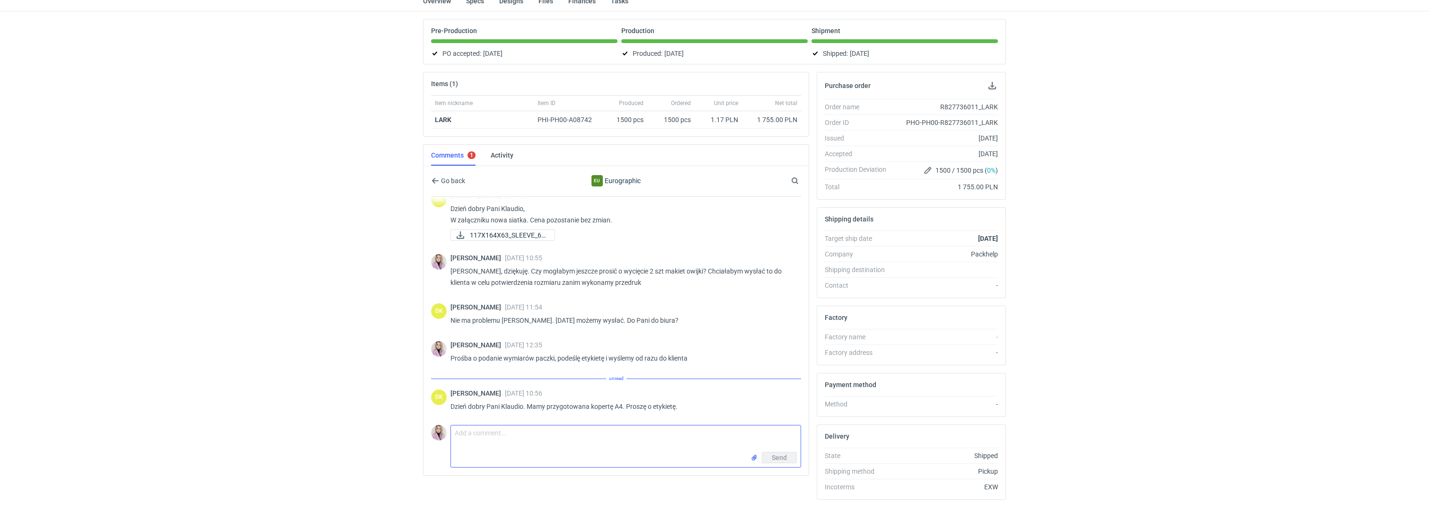
click at [500, 443] on textarea "Comment message" at bounding box center [626, 438] width 350 height 26
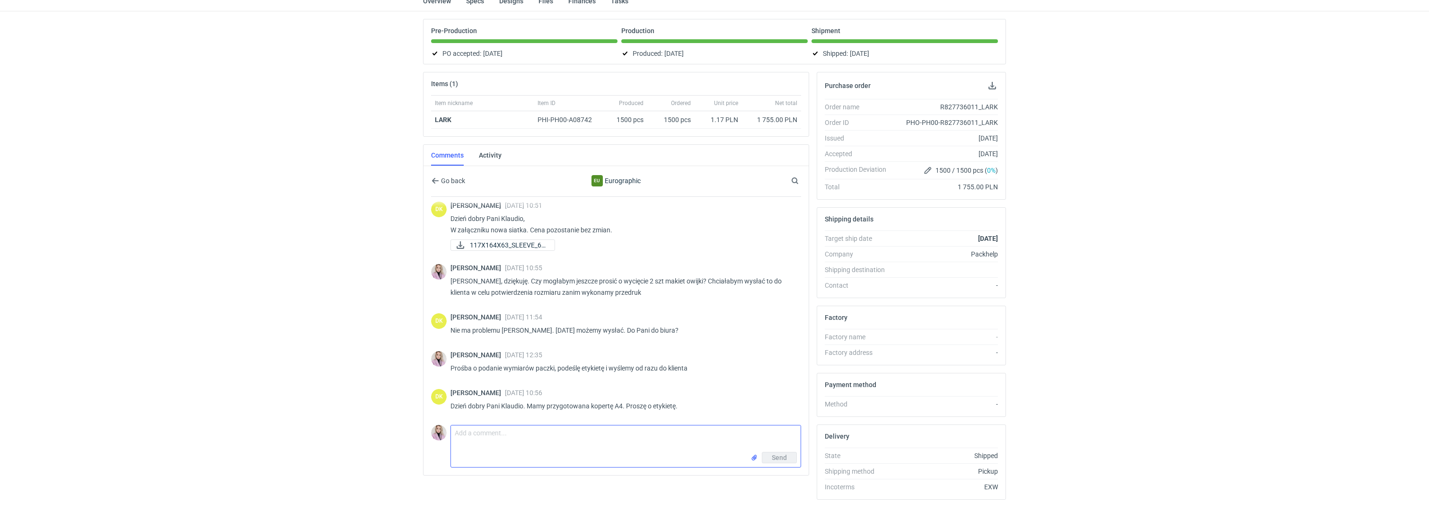
scroll to position [620, 0]
type textarea "[PERSON_NAME], poproszę jeszcze informację z której lokalizacji odbiór? :)"
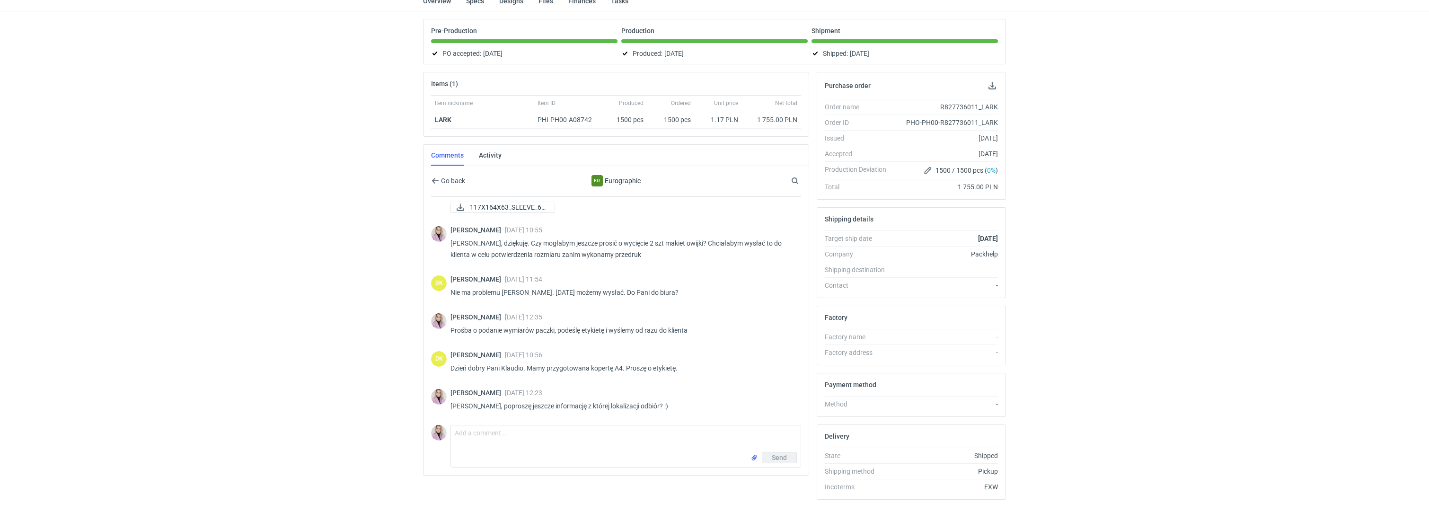
scroll to position [658, 0]
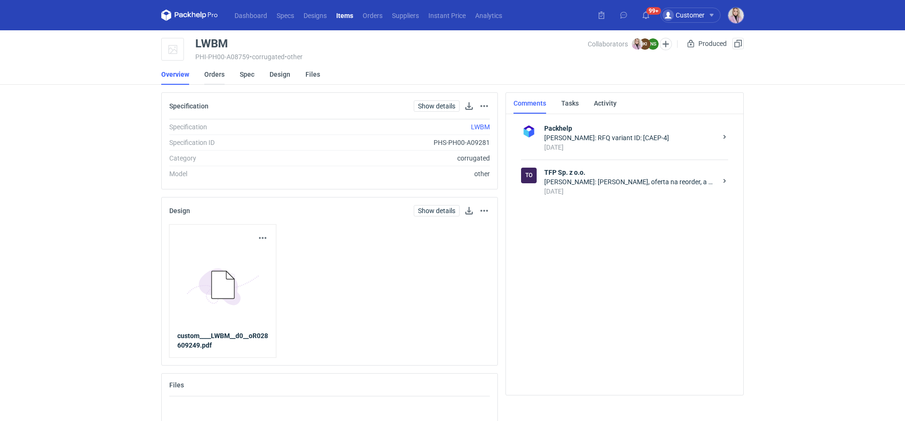
click at [209, 77] on link "Orders" at bounding box center [214, 74] width 20 height 21
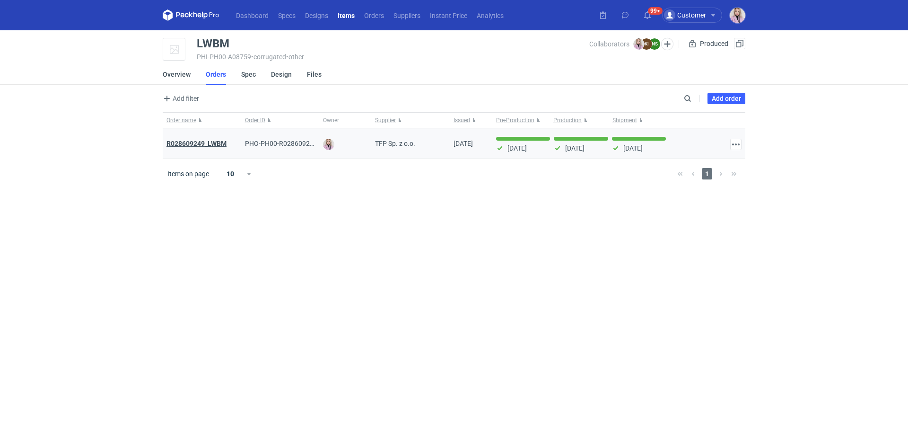
click at [201, 145] on strong "R028609249_LWBM" at bounding box center [197, 144] width 60 height 8
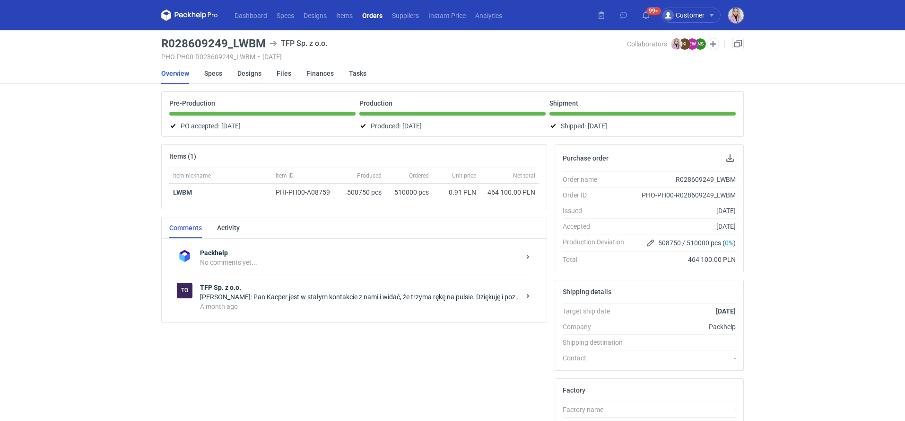
click at [312, 298] on div "Natalia Stępak: Pan Kacper jest w stałym kontakcie z nami i widać, że trzyma rę…" at bounding box center [360, 296] width 320 height 9
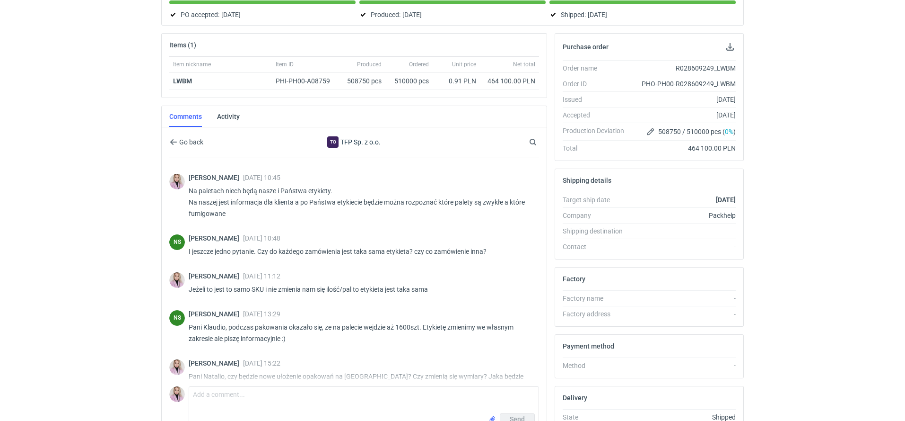
scroll to position [712, 0]
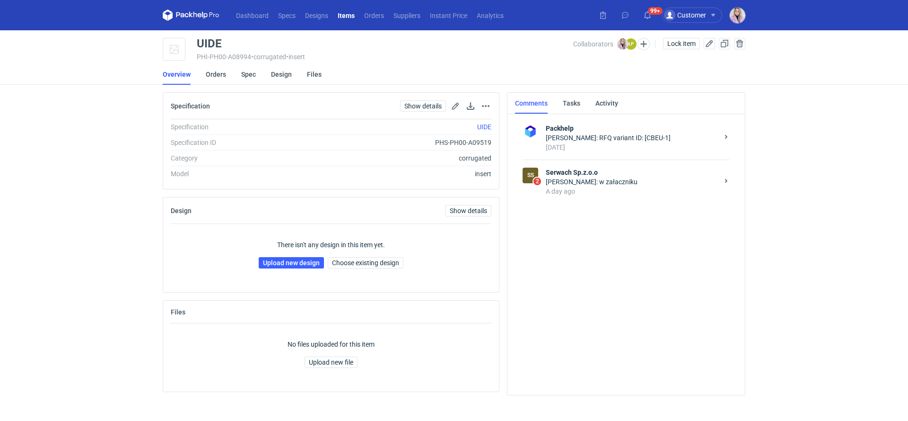
click at [626, 184] on div "Łukasz Postawa: w załaczniku" at bounding box center [632, 181] width 173 height 9
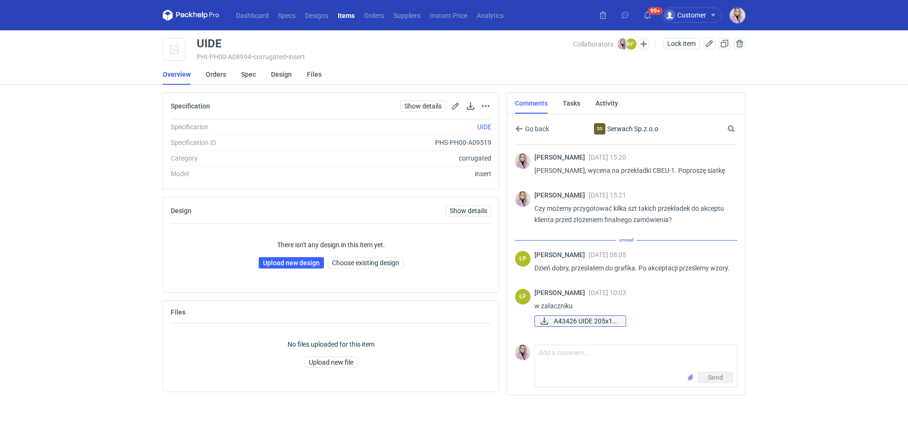
click at [578, 326] on span "A43426 UIDE 205x15..." at bounding box center [586, 321] width 64 height 10
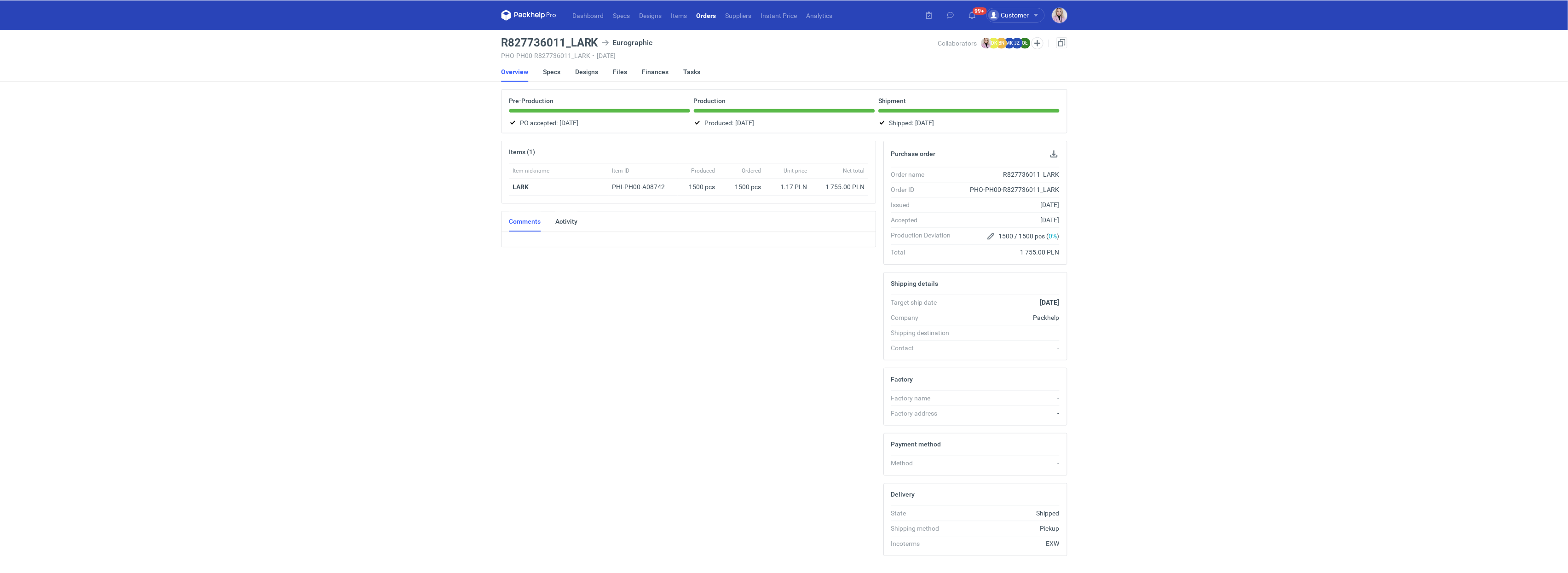
scroll to position [24, 0]
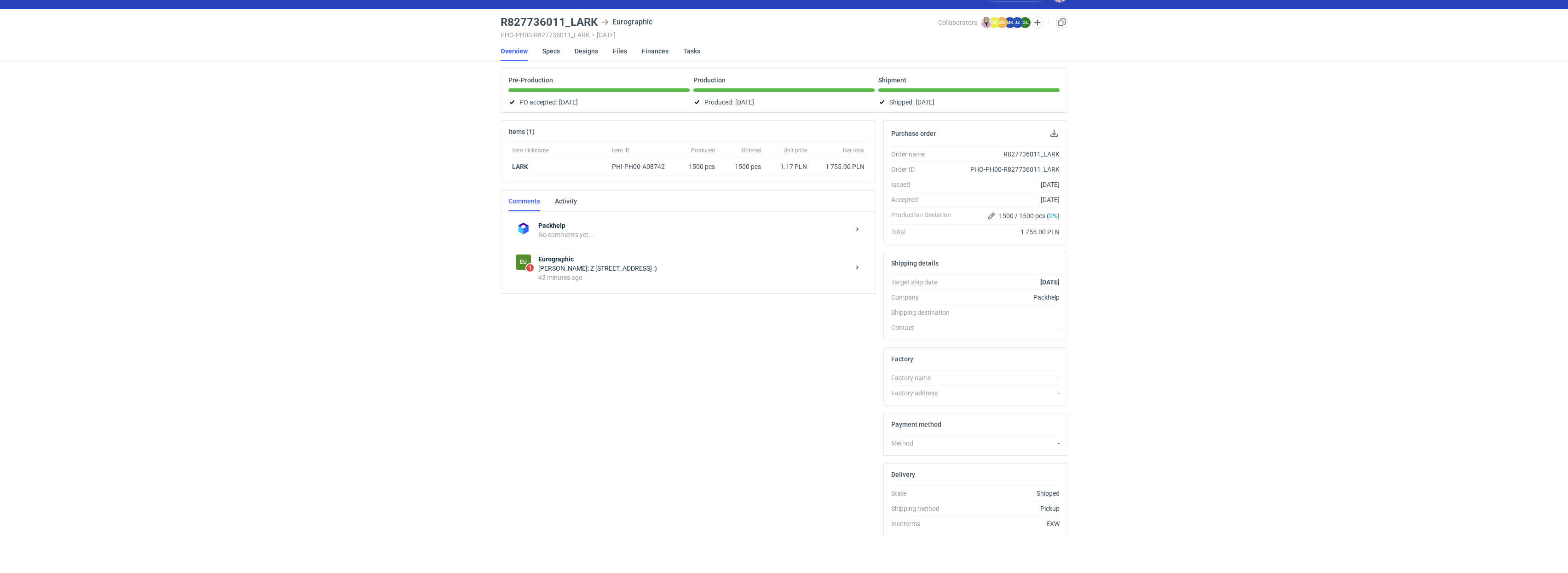
click at [613, 264] on div "[PERSON_NAME]: Z [STREET_ADDRESS] :)" at bounding box center [694, 268] width 311 height 9
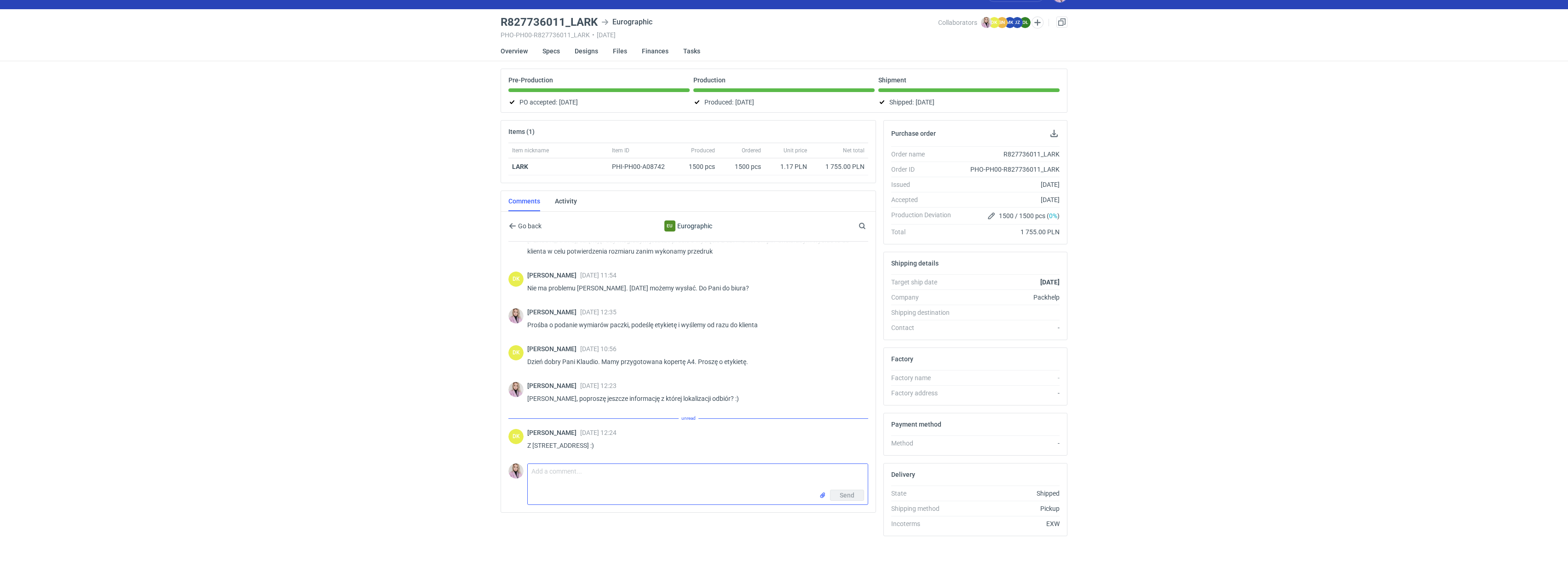
click at [554, 475] on textarea "Comment message" at bounding box center [698, 477] width 340 height 25
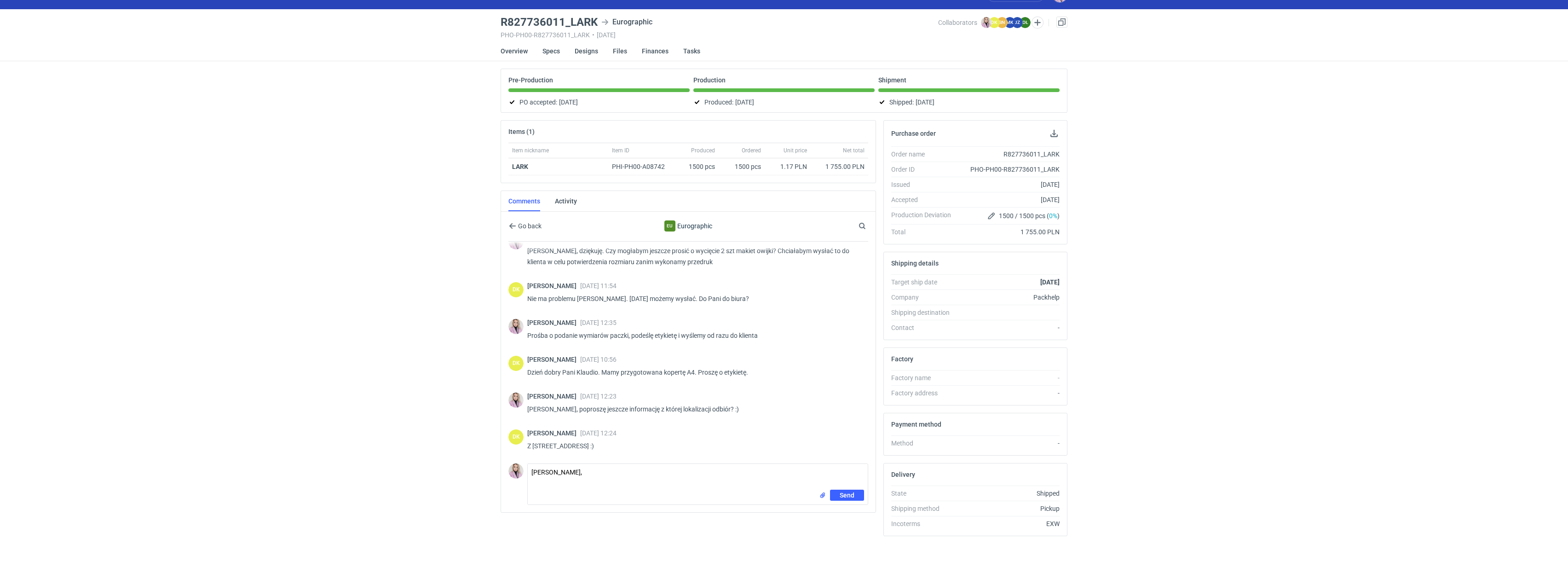
click at [822, 498] on div "Send" at bounding box center [841, 494] width 45 height 11
click at [822, 494] on input "file" at bounding box center [823, 495] width 8 height 10
click at [599, 468] on textarea "[PERSON_NAME]," at bounding box center [698, 477] width 340 height 25
type textarea "[PERSON_NAME], etykieta w załączniku :)"
click at [838, 510] on button "Send" at bounding box center [846, 515] width 34 height 11
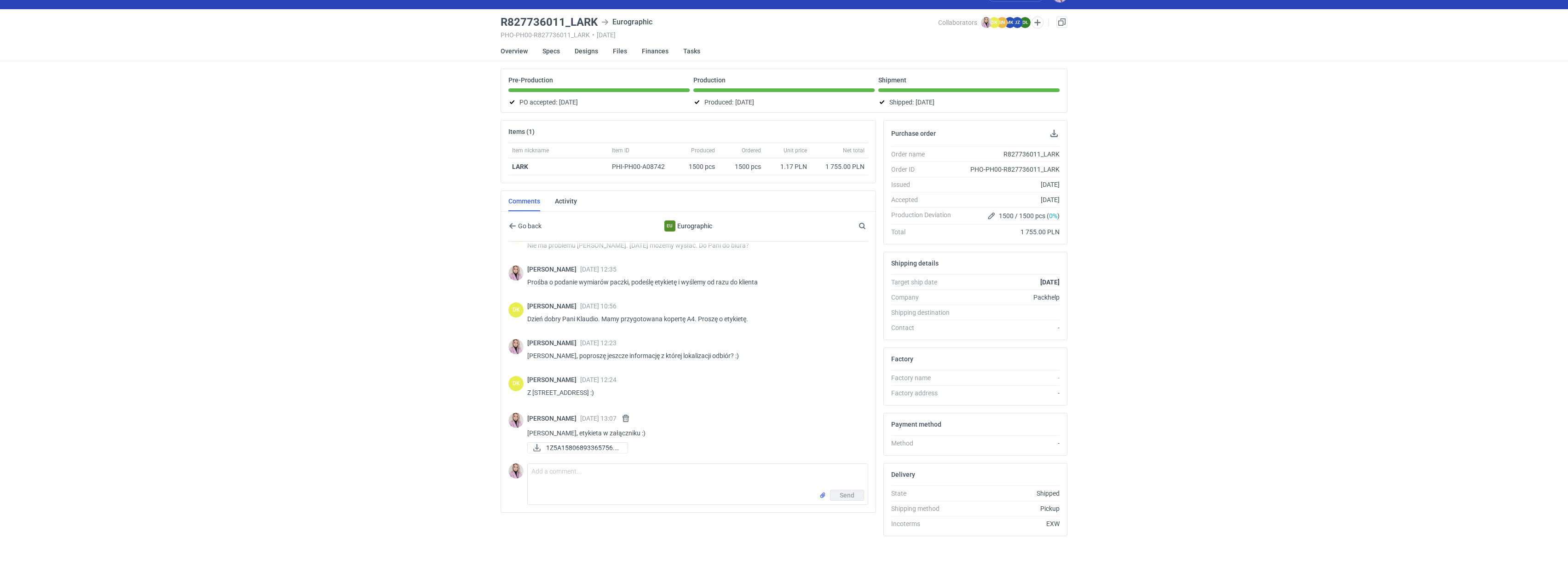
scroll to position [726, 0]
